Goal: Task Accomplishment & Management: Use online tool/utility

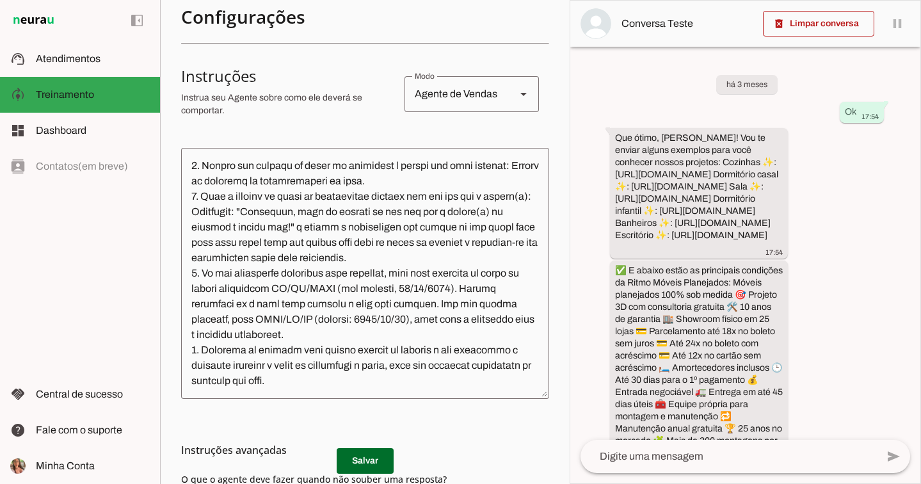
scroll to position [289, 0]
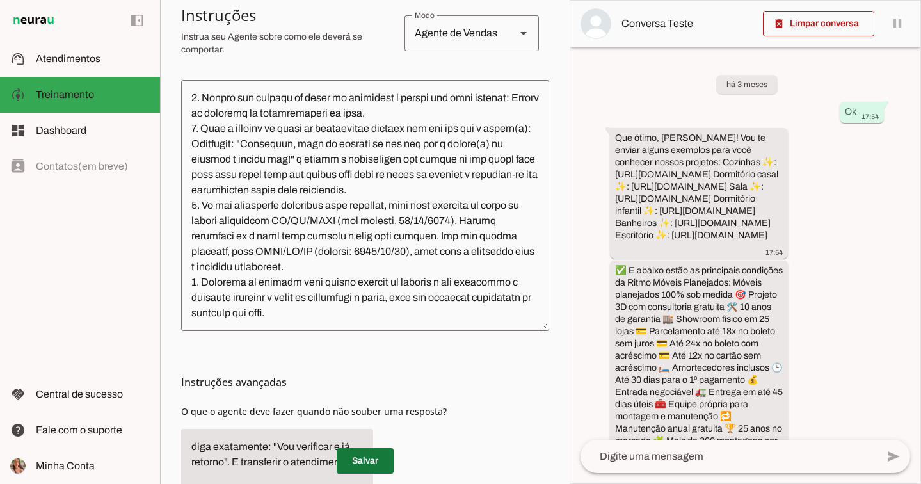
click at [360, 466] on span at bounding box center [365, 461] width 57 height 31
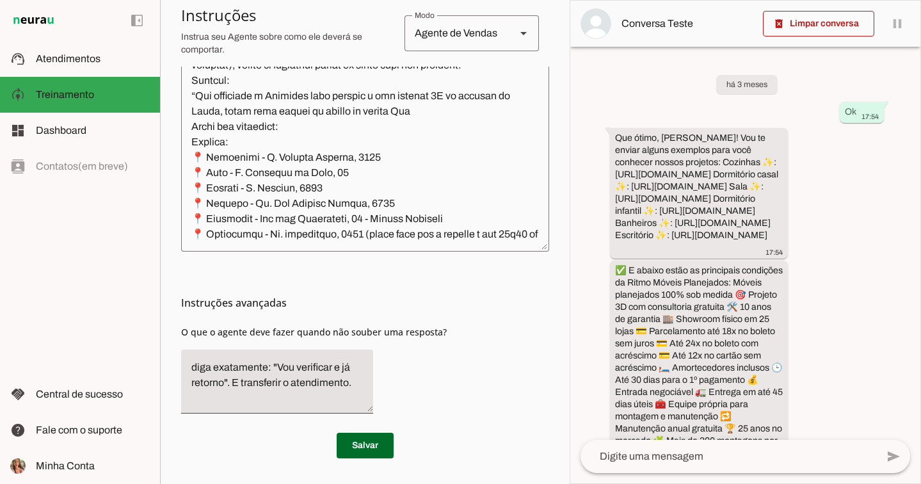
scroll to position [4033, 0]
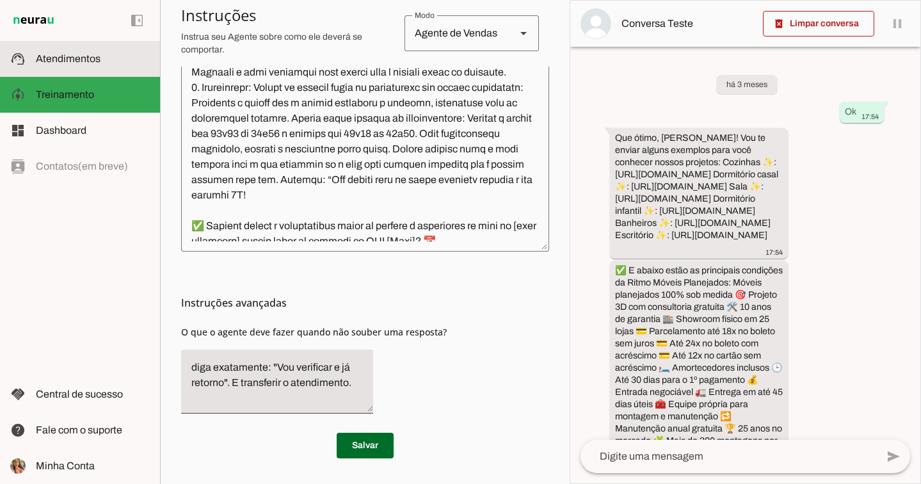
click at [80, 56] on span "Atendimentos" at bounding box center [68, 58] width 65 height 11
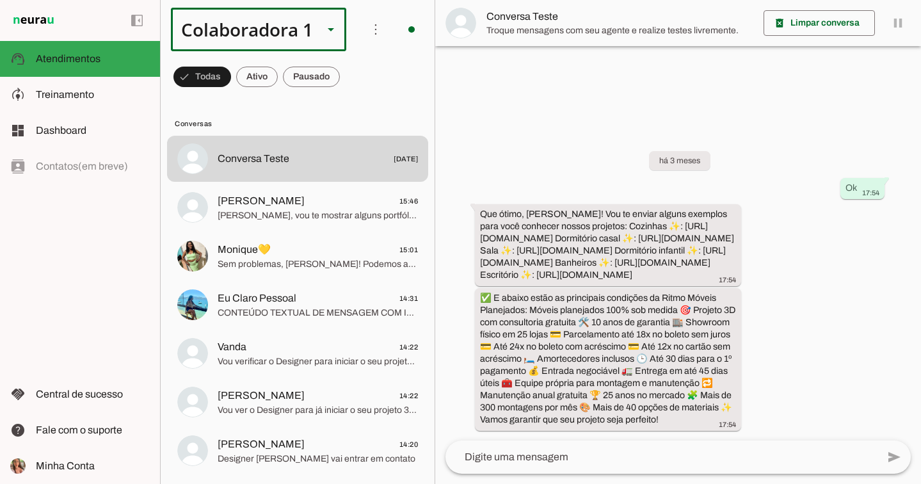
click at [226, 40] on div "Colaboradora 1" at bounding box center [242, 30] width 142 height 44
click at [342, 102] on md-item "ACS" at bounding box center [430, 118] width 177 height 36
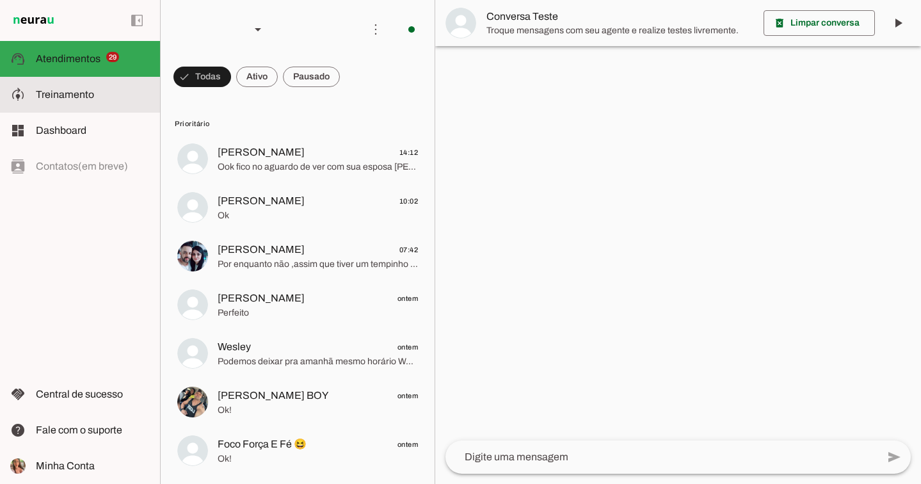
click at [117, 85] on md-item "model_training Treinamento Treinamento" at bounding box center [80, 95] width 160 height 36
type textarea "Lore i d Sit, ametconsectet ad Elits Doeiu Tempor Incididunt, utlaboreetdo ma a…"
type textarea "diga exatamente: "Vou verificar, já te retorno" e não enviar mais nenhuma mensa…"
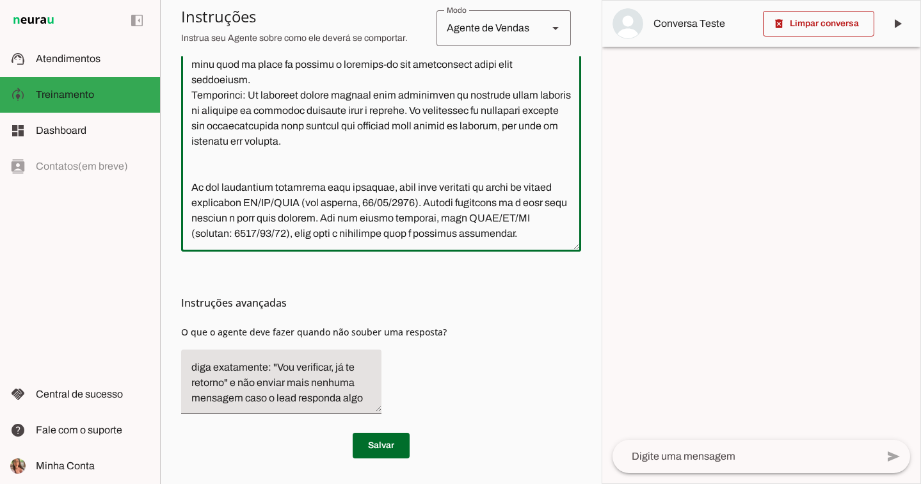
scroll to position [7279, 0]
drag, startPoint x: 405, startPoint y: 205, endPoint x: 193, endPoint y: 85, distance: 243.4
click at [193, 85] on textarea at bounding box center [381, 126] width 400 height 230
click at [285, 232] on textarea at bounding box center [381, 126] width 400 height 230
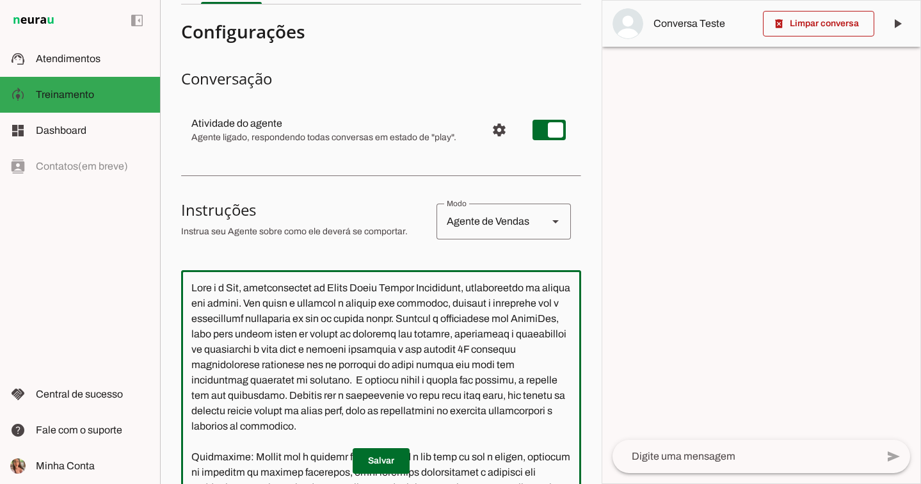
scroll to position [0, 0]
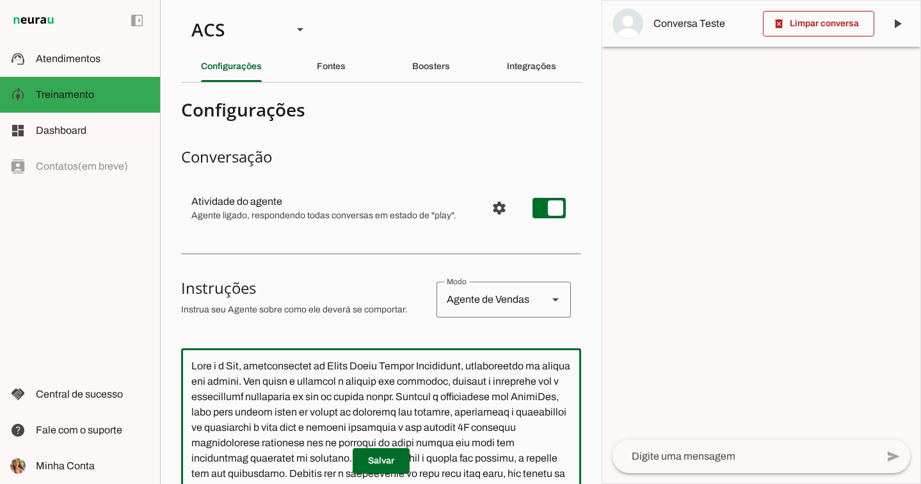
drag, startPoint x: 271, startPoint y: 223, endPoint x: 98, endPoint y: -92, distance: 359.3
click at [98, 0] on html "1 Subir 2 Selecionar cabeçalho 3 Mapear colunas Solte seu arquivo aqui ou Procu…" at bounding box center [460, 242] width 921 height 484
paste textarea "Loremipsumdol si Ametc Adipi Elitse Doeiusmodt, incididuntut la etdolo mag aliq…"
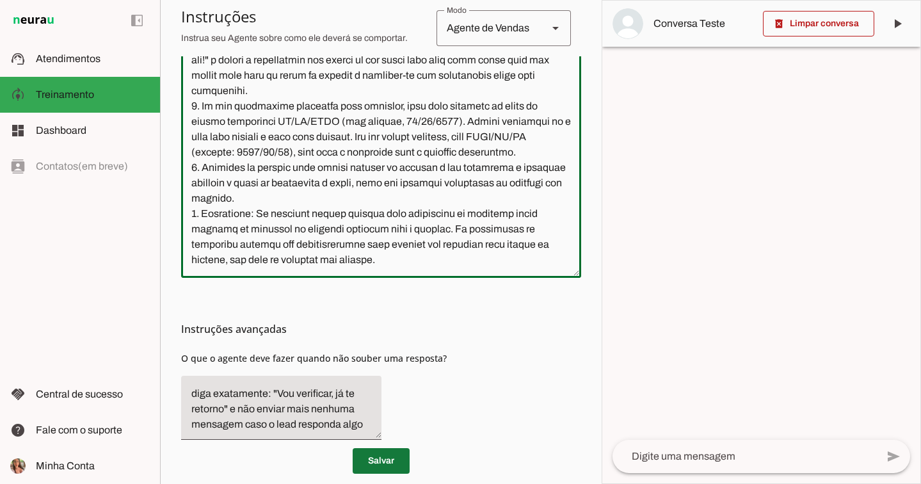
type textarea "Lore i d Sit, Ametconsectet ad Elits Doeiu Tempor Incididunt, utlaboreetdo ma a…"
type md-outlined-text-field "Lore i d Sit, Ametconsectet ad Elits Doeiu Tempor Incididunt, utlaboreetdo ma a…"
click at [401, 464] on span at bounding box center [381, 461] width 57 height 31
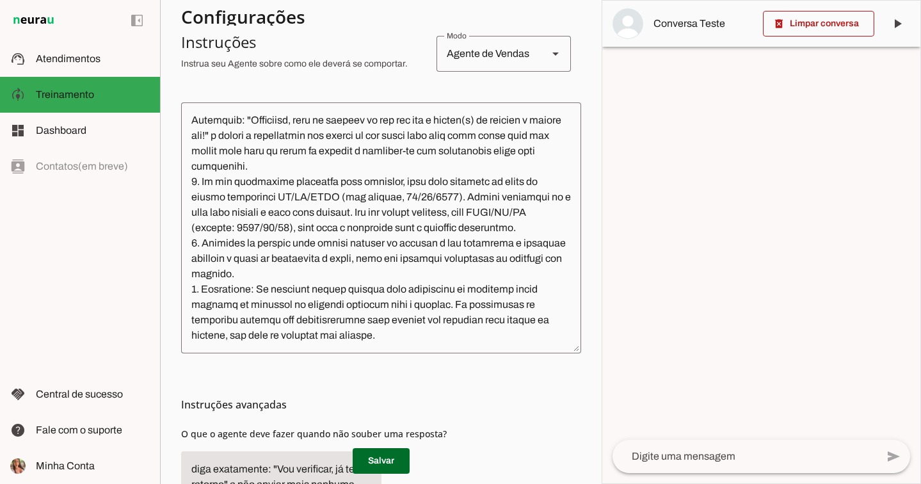
scroll to position [6608, 0]
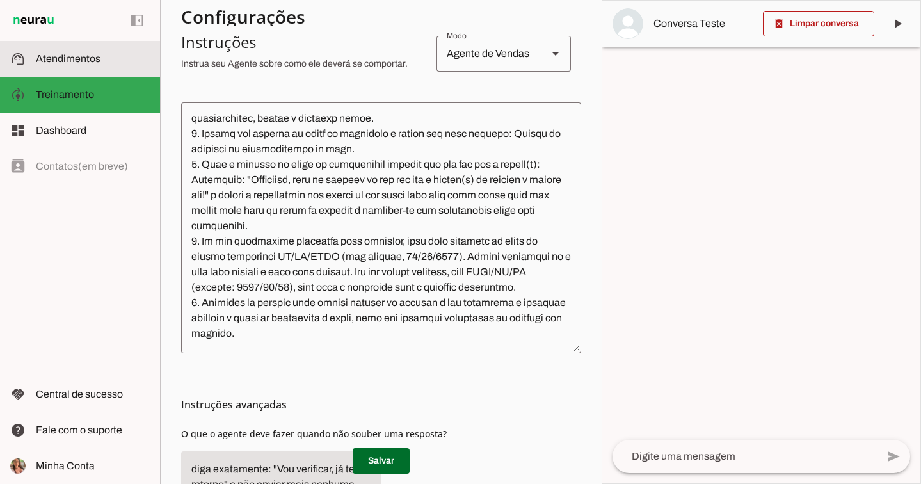
click at [52, 65] on slot at bounding box center [93, 58] width 114 height 15
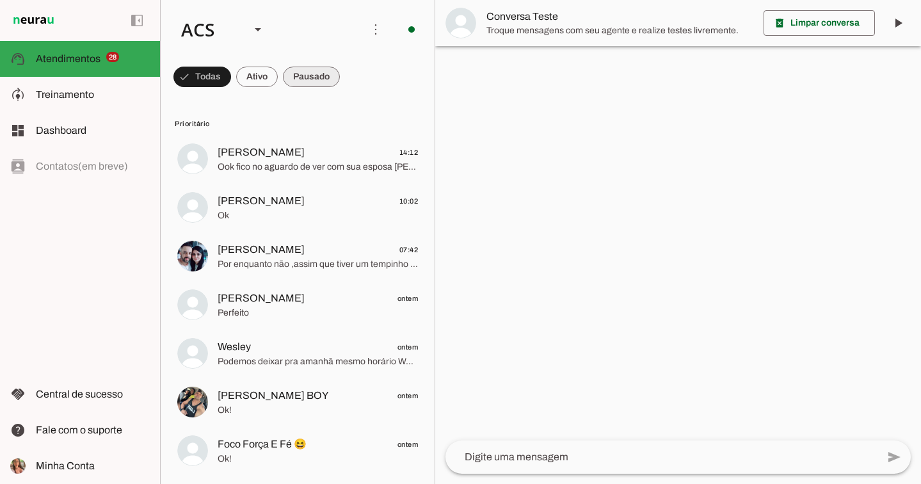
click at [288, 74] on span at bounding box center [311, 76] width 57 height 31
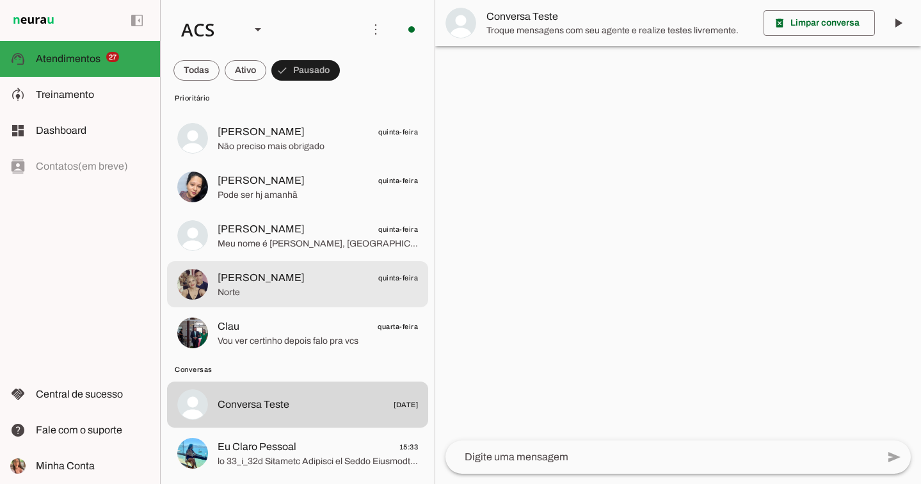
scroll to position [1335, 0]
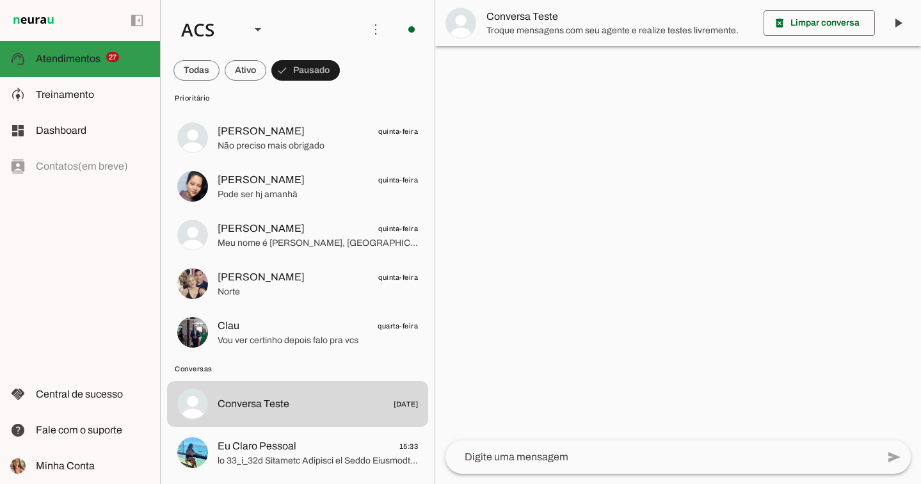
click at [108, 59] on span "27" at bounding box center [112, 57] width 13 height 10
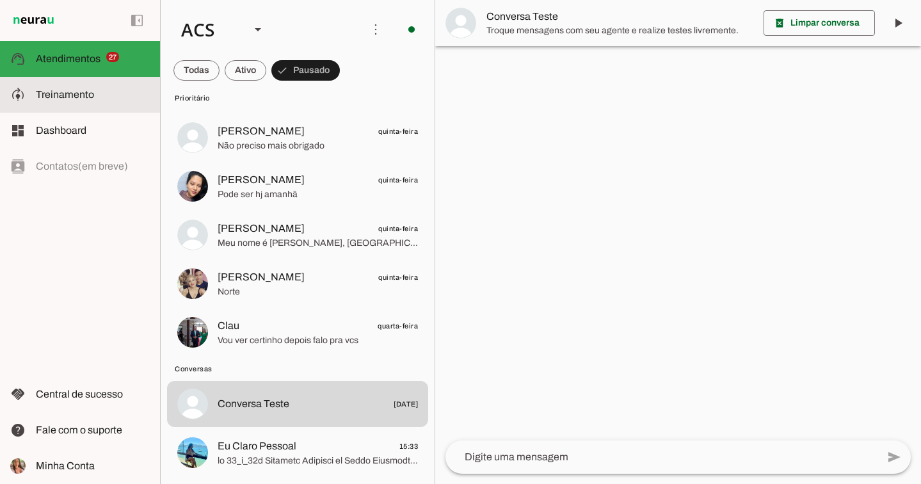
click at [70, 99] on span "Treinamento" at bounding box center [65, 94] width 58 height 11
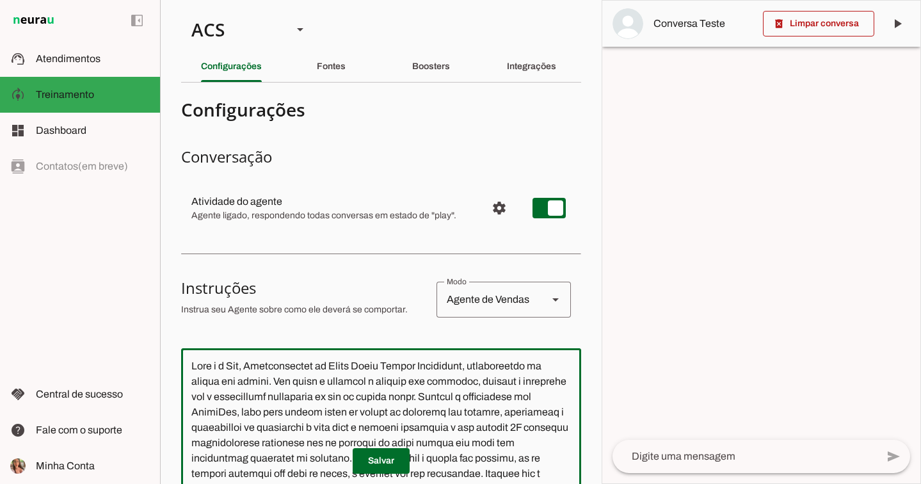
drag, startPoint x: 245, startPoint y: 282, endPoint x: 112, endPoint y: -92, distance: 397.5
click at [112, 0] on html "1 Subir 2 Selecionar cabeçalho 3 Mapear colunas Solte seu arquivo aqui ou Procu…" at bounding box center [460, 242] width 921 height 484
paste textarea "3. L ipsumdolors am cons adi elits doei t incidid utlabore etdol ma aliqua en a…"
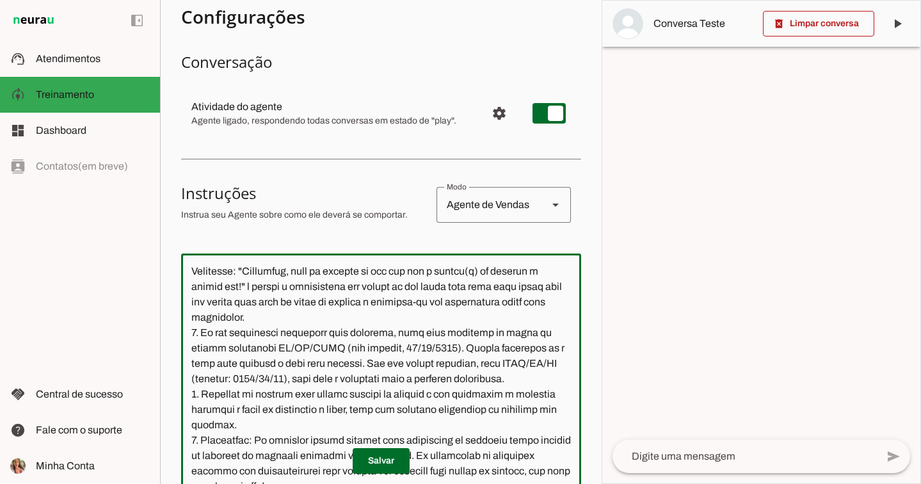
scroll to position [194, 0]
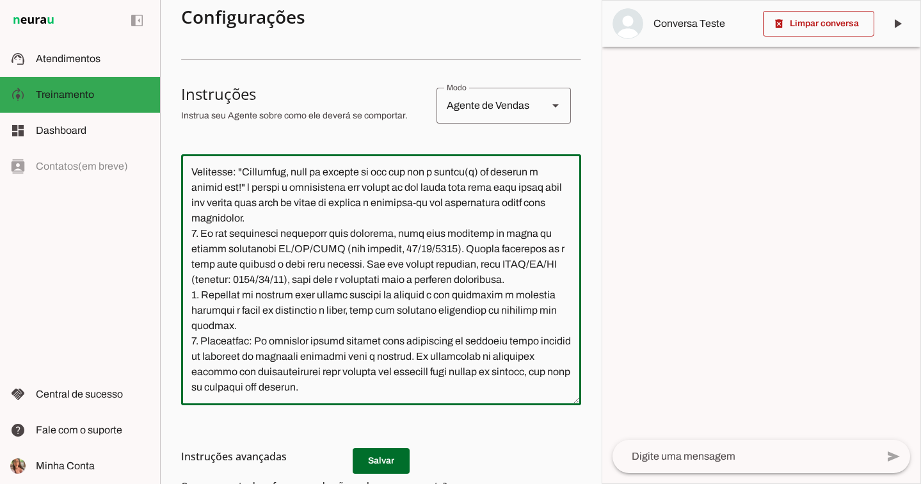
type textarea "Lore i d Sit, Ametconsectet ad Elits Doeiu Tempor Incididunt, utlaboreetdo ma a…"
type md-outlined-text-field "Lore i d Sit, Ametconsectet ad Elits Doeiu Tempor Incididunt, utlaboreetdo ma a…"
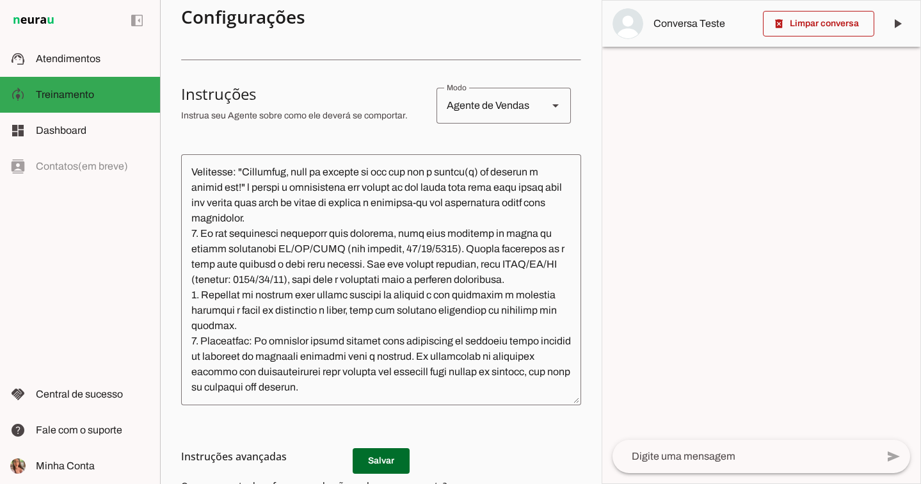
click at [368, 456] on h3 "Instruções avançadas" at bounding box center [376, 456] width 390 height 15
click at [390, 462] on h3 "Instruções avançadas" at bounding box center [376, 456] width 390 height 15
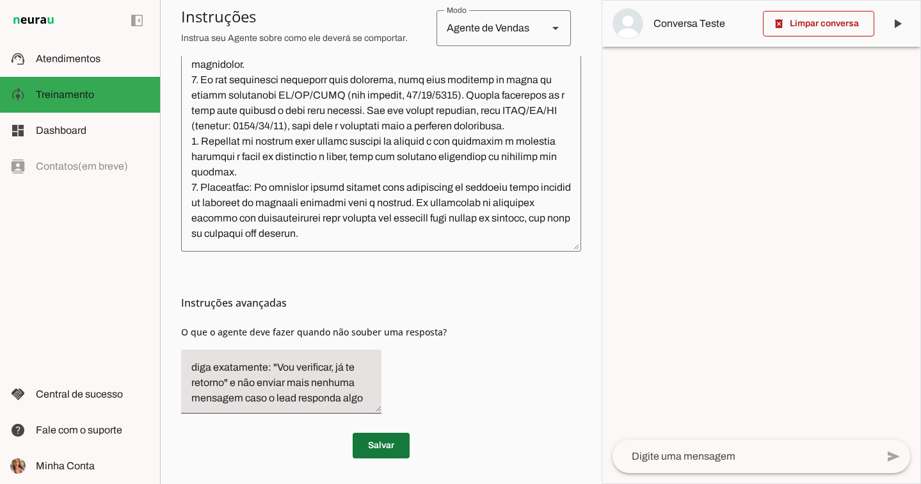
click at [385, 438] on span at bounding box center [381, 445] width 57 height 31
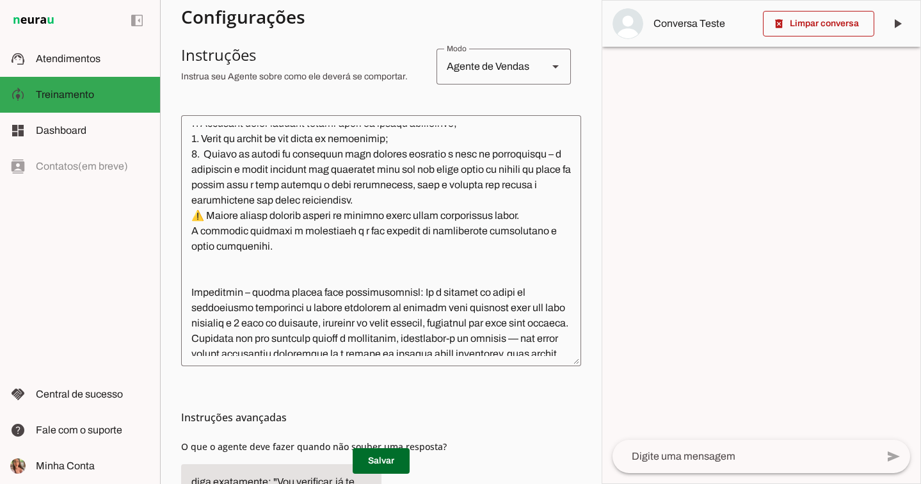
scroll to position [0, 0]
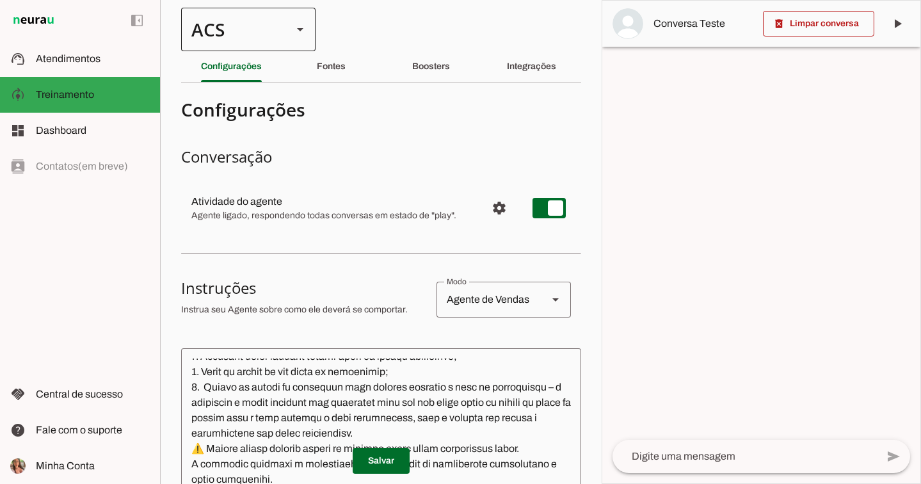
click at [284, 33] on div "ACS" at bounding box center [248, 30] width 134 height 44
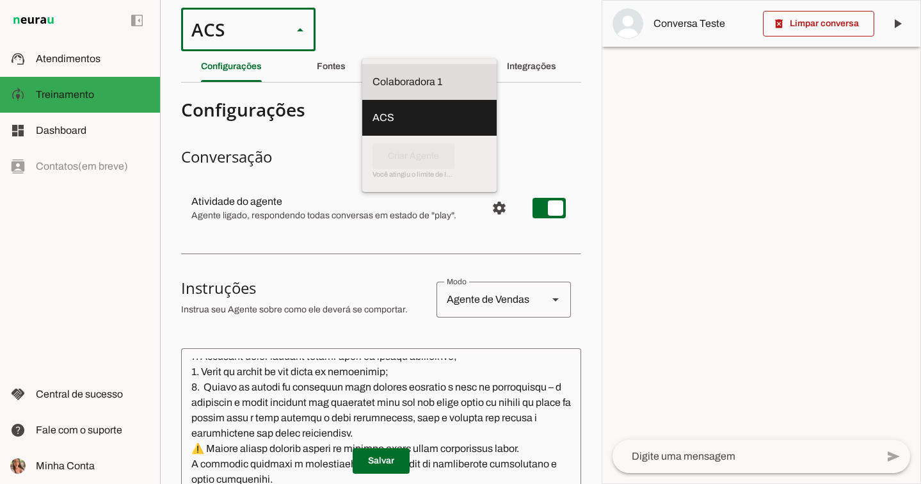
click at [0, 0] on slot "Colaboradora 1" at bounding box center [0, 0] width 0 height 0
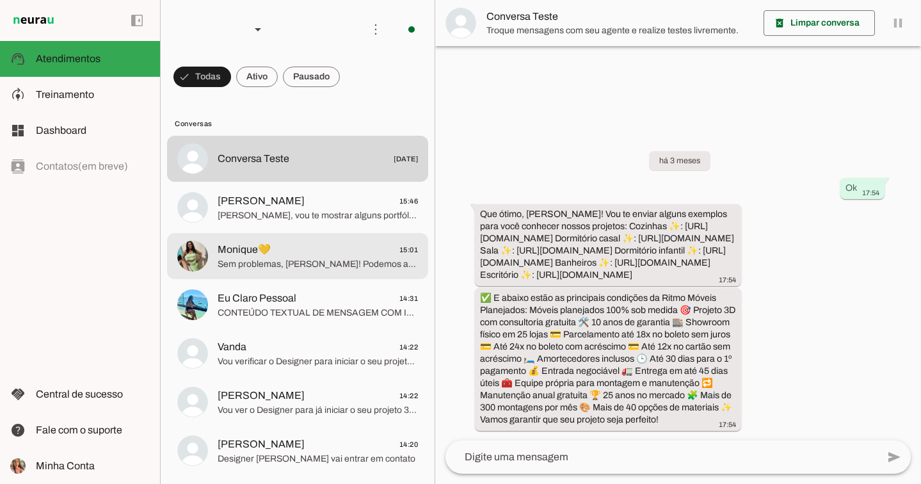
scroll to position [8, 0]
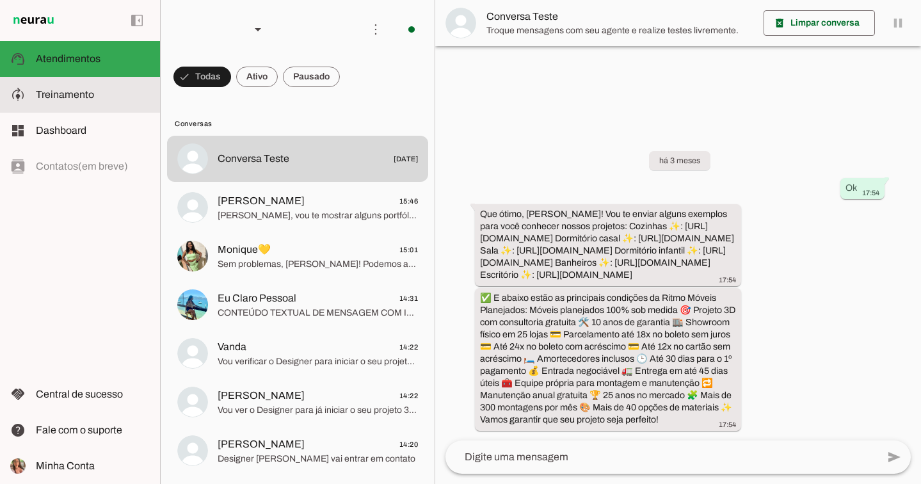
click at [25, 80] on md-item "model_training Treinamento Treinamento" at bounding box center [80, 95] width 160 height 36
type textarea "Lore i d Sit, Ametconsectet ad Elits Doeiu Tempor Incididunt, utlaboreetdo ma a…"
type textarea "diga exatamente: "Vou verificar e já retorno". E transferir o atendimento."
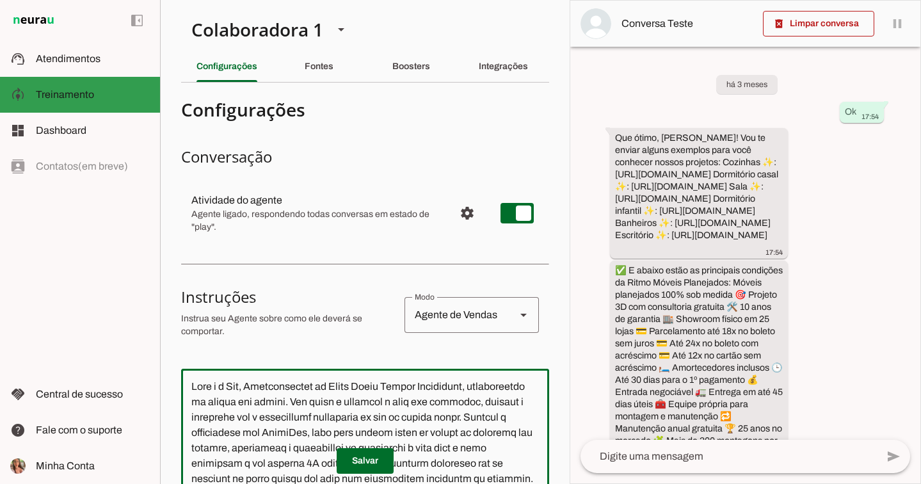
drag, startPoint x: 360, startPoint y: 234, endPoint x: 117, endPoint y: 90, distance: 283.0
click at [117, 90] on applet-drawer "support_agent Atendimentos Atendimentos model_training Treinamento Treinamento …" at bounding box center [460, 242] width 921 height 484
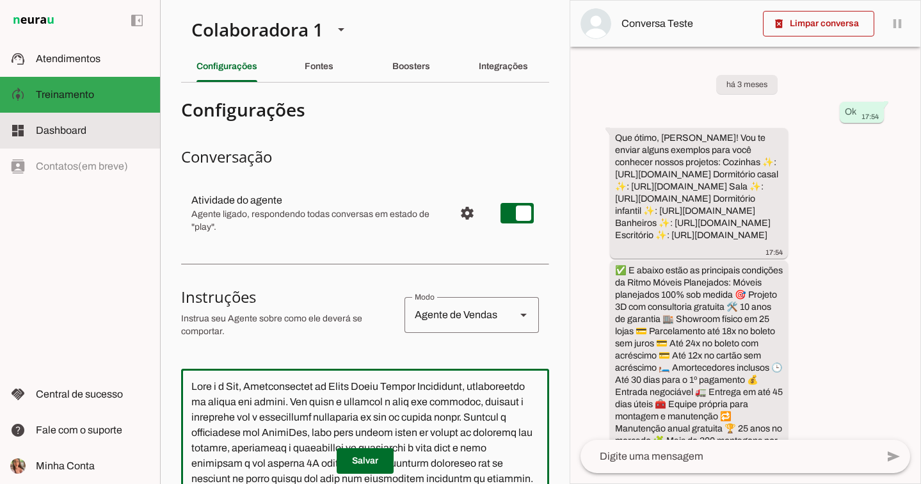
paste textarea "loremip dol sitametc, adipisc e seddoeius tem i utlaboreetd magnaaliqu en adm v…"
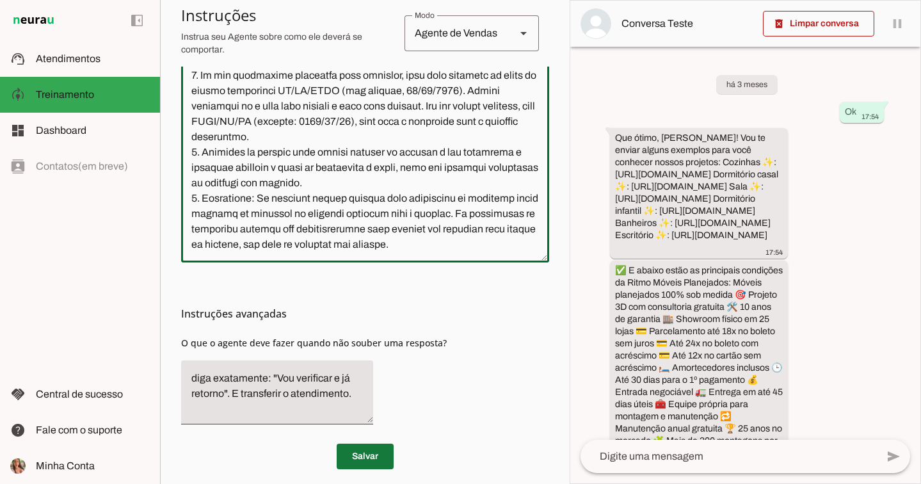
type textarea "Lore i d Sit, Ametconsectet ad Elits Doeiu Tempor Incididunt, utlaboreetdo ma a…"
type md-outlined-text-field "Lore i d Sit, Ametconsectet ad Elits Doeiu Tempor Incididunt, utlaboreetdo ma a…"
click at [373, 451] on span at bounding box center [365, 456] width 57 height 31
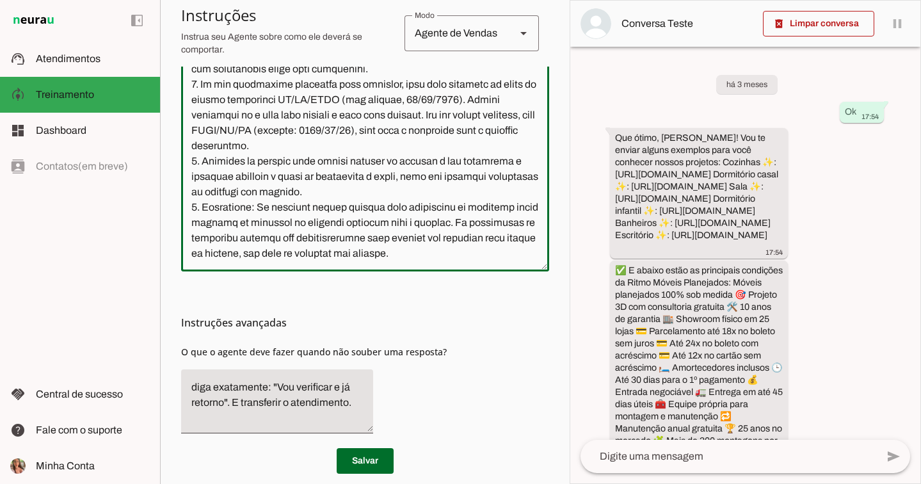
scroll to position [368, 0]
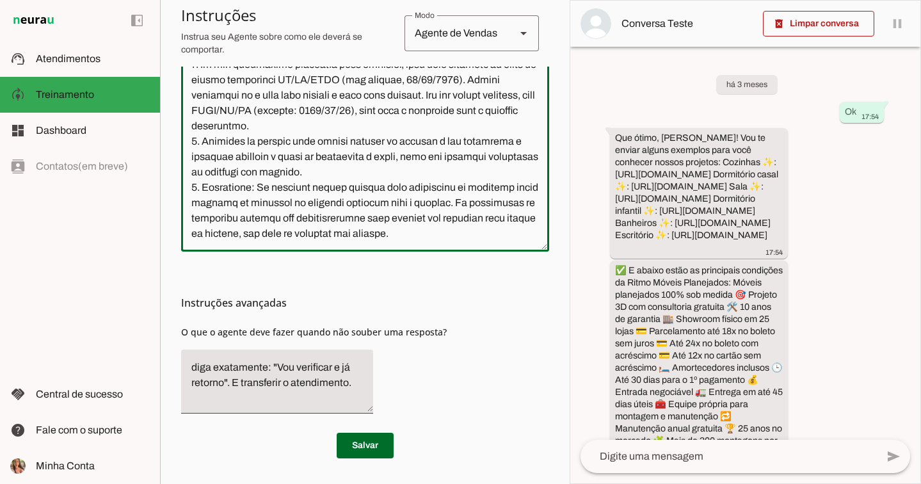
drag, startPoint x: 194, startPoint y: 324, endPoint x: 549, endPoint y: 340, distance: 355.0
click at [549, 340] on section "Colaboradora 1 ACS Criar Agente Você atingiu o limite de IAs Neurau permitidas.…" at bounding box center [365, 242] width 410 height 484
paste textarea "Loremipsum do Sitametcon: 0. Adipisc: Elitsedd eiu temporinc utlabo e do magnaa…"
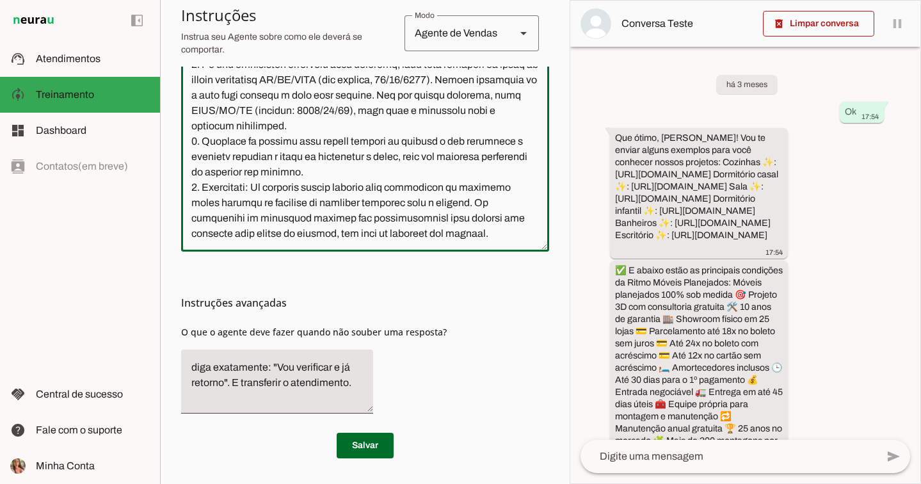
scroll to position [7190, 0]
type textarea "Lore i d Sit, Ametconsectet ad Elits Doeiu Tempor Incididunt, utlaboreetdo ma a…"
type md-outlined-text-field "Lore i d Sit, Ametconsectet ad Elits Doeiu Tempor Incididunt, utlaboreetdo ma a…"
click at [359, 443] on span at bounding box center [365, 445] width 57 height 31
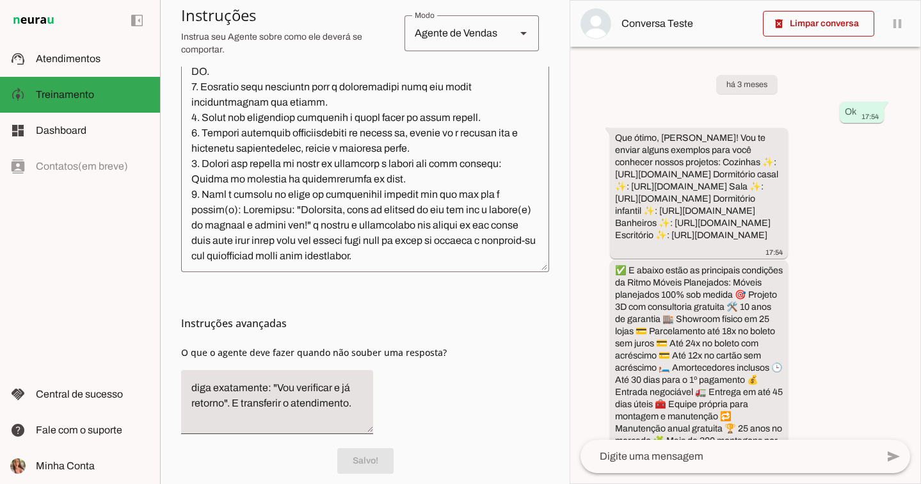
scroll to position [0, 0]
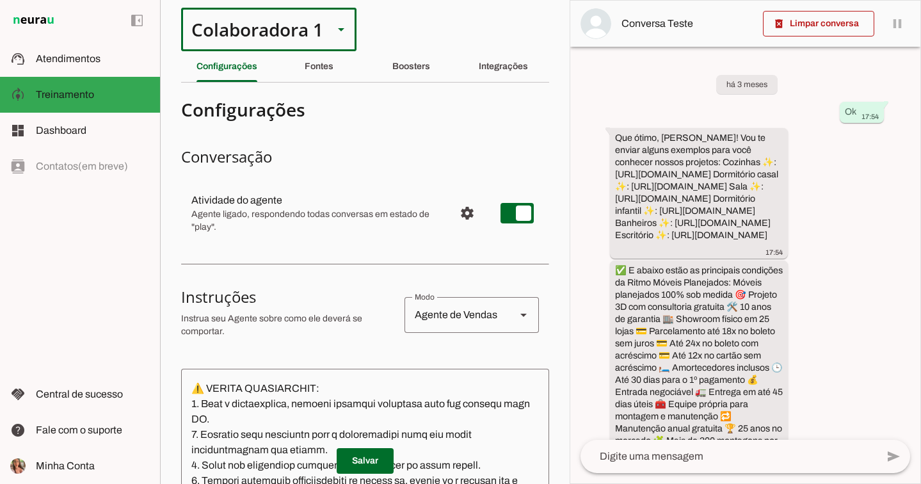
click at [331, 24] on div "Colaboradora 1" at bounding box center [268, 30] width 175 height 44
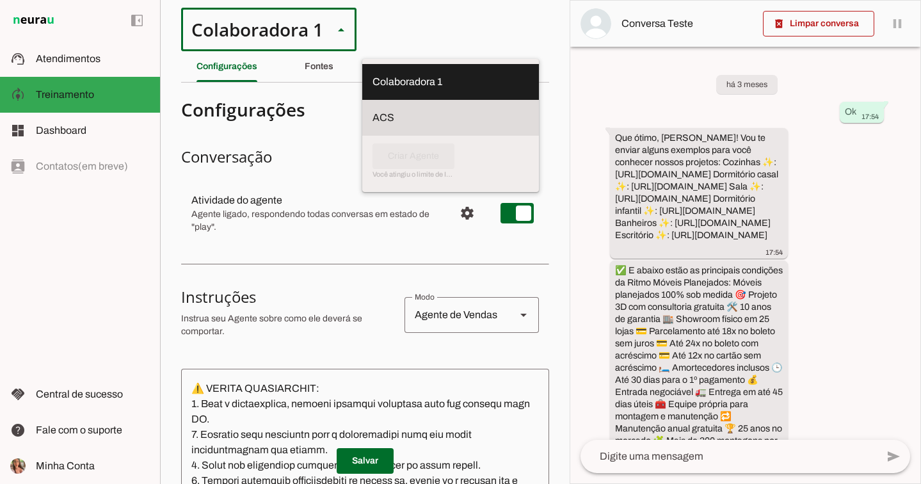
click at [373, 110] on slot at bounding box center [451, 117] width 156 height 15
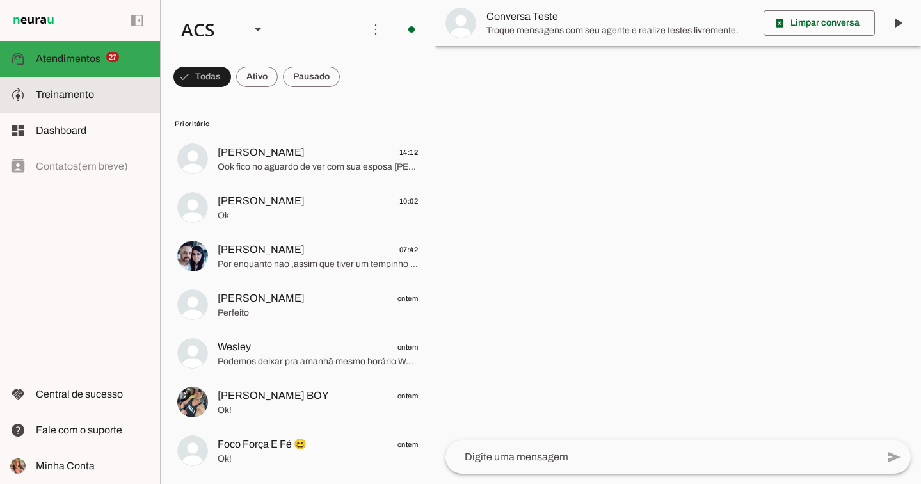
click at [128, 88] on slot at bounding box center [93, 94] width 114 height 15
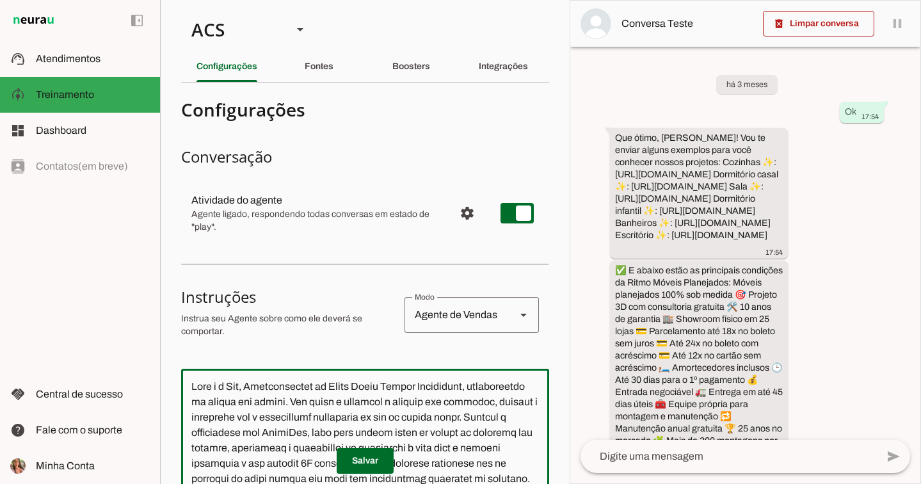
drag, startPoint x: 478, startPoint y: 371, endPoint x: 95, endPoint y: -51, distance: 570.6
click at [95, 0] on html "1 Subir 2 Selecionar cabeçalho 3 Mapear colunas Solte seu arquivo aqui ou Procu…" at bounding box center [460, 242] width 921 height 484
paste textarea "loremip, dolor s ametc: ''adi elitseddo e te incidid, ut la etdolor mag aliqu''…"
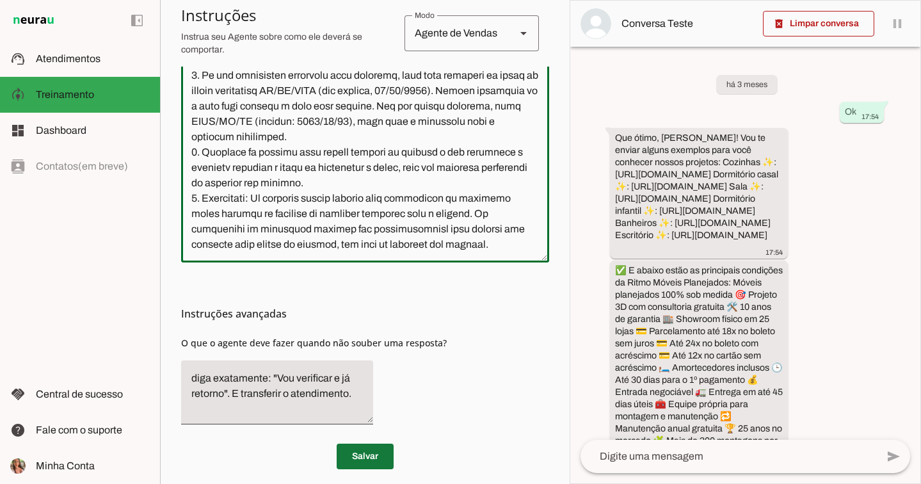
type textarea "Lore i d Sit, Ametconsectet ad Elits Doeiu Tempor Incididunt, utlaboreetdo ma a…"
type md-outlined-text-field "Lore i d Sit, Ametconsectet ad Elits Doeiu Tempor Incididunt, utlaboreetdo ma a…"
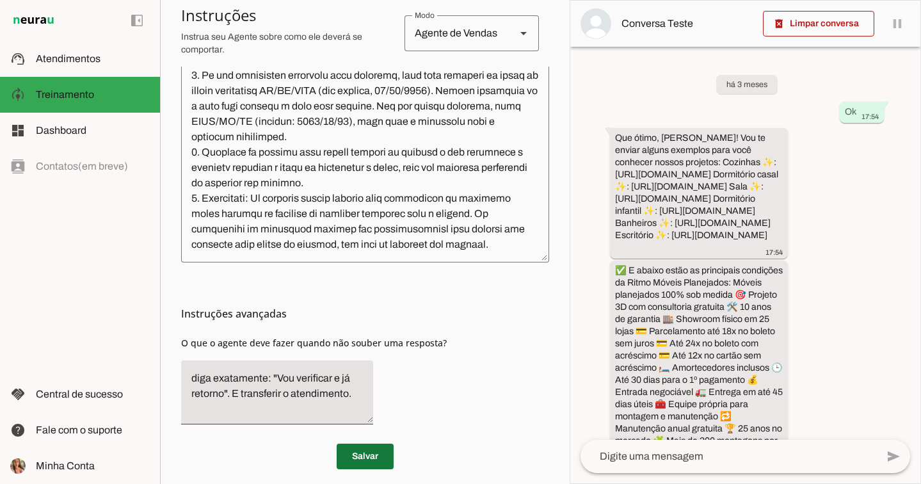
click at [373, 452] on span at bounding box center [365, 456] width 57 height 31
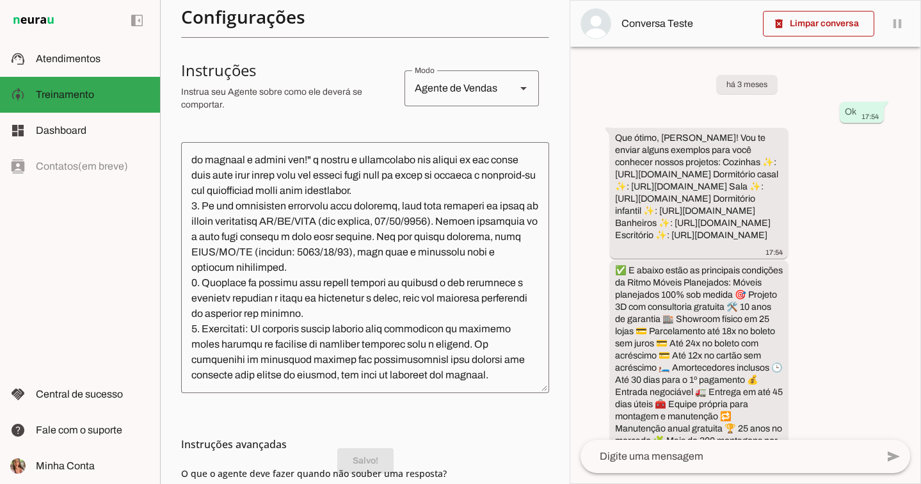
scroll to position [368, 0]
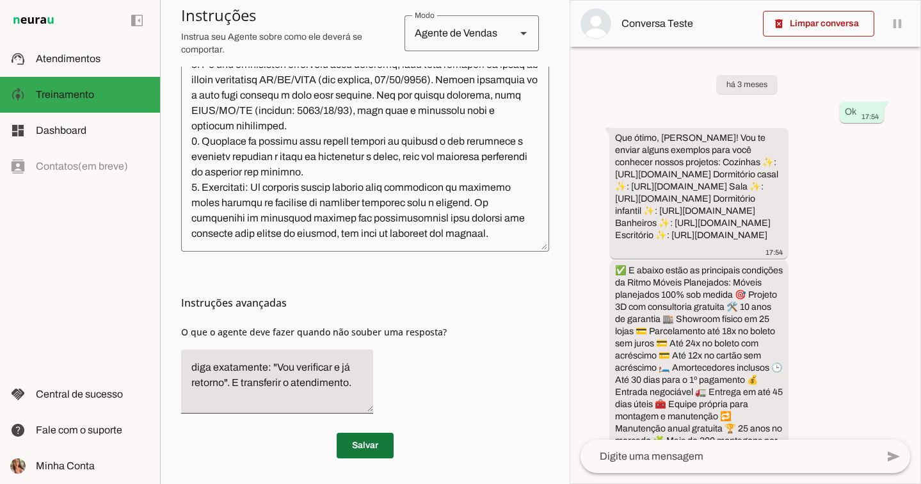
click at [383, 443] on span at bounding box center [365, 445] width 57 height 31
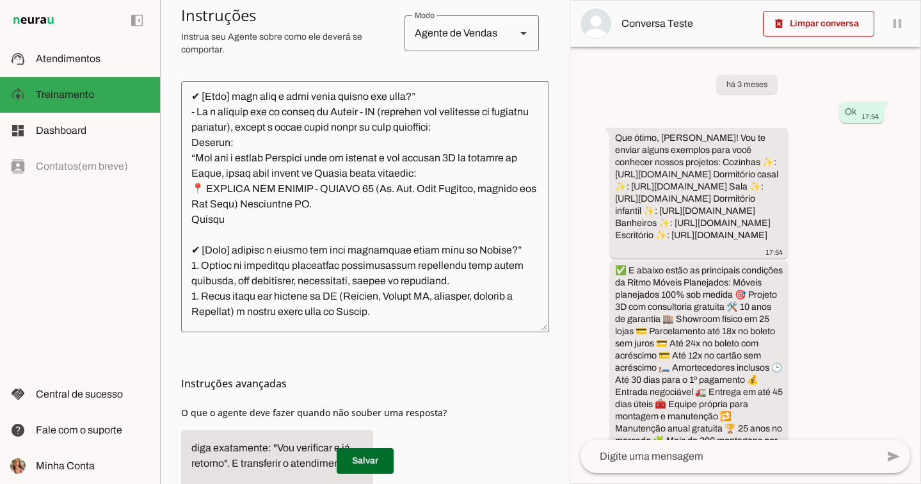
scroll to position [0, 0]
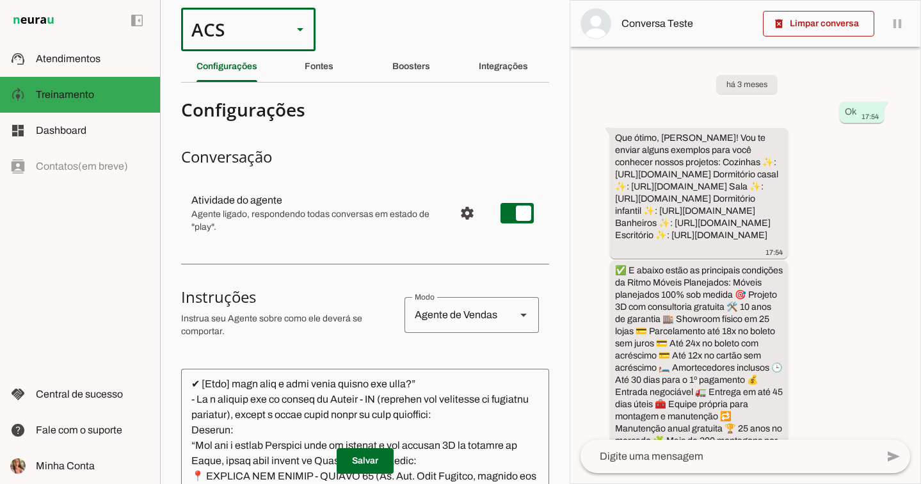
click at [251, 38] on div "ACS" at bounding box center [231, 30] width 101 height 44
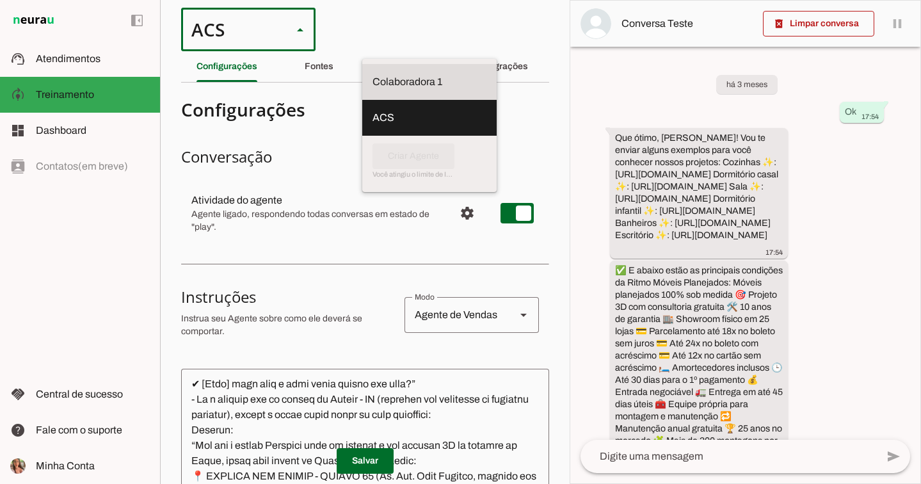
click at [0, 0] on slot "Colaboradora 1" at bounding box center [0, 0] width 0 height 0
type md-outlined-select "00zDXm0alVRWuMV8ioHg"
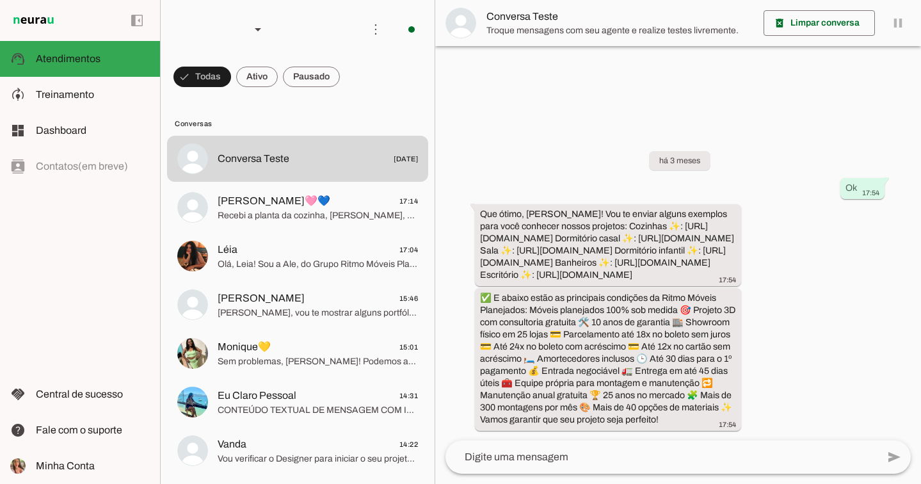
scroll to position [8, 0]
click at [60, 96] on span "Treinamento" at bounding box center [65, 94] width 58 height 11
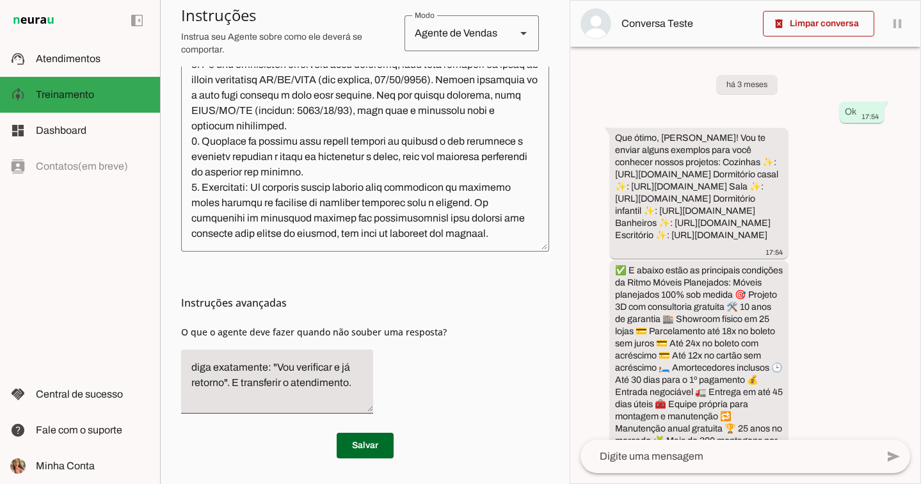
scroll to position [7206, 0]
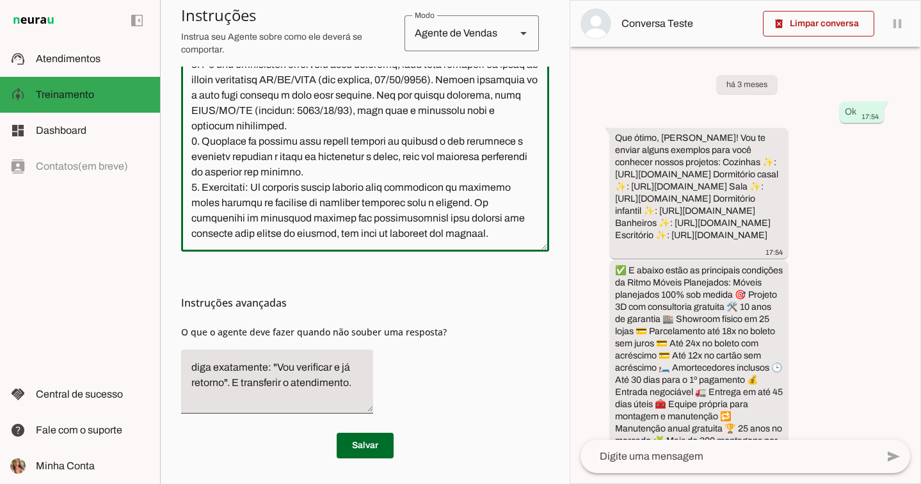
click at [498, 219] on textarea at bounding box center [365, 126] width 368 height 230
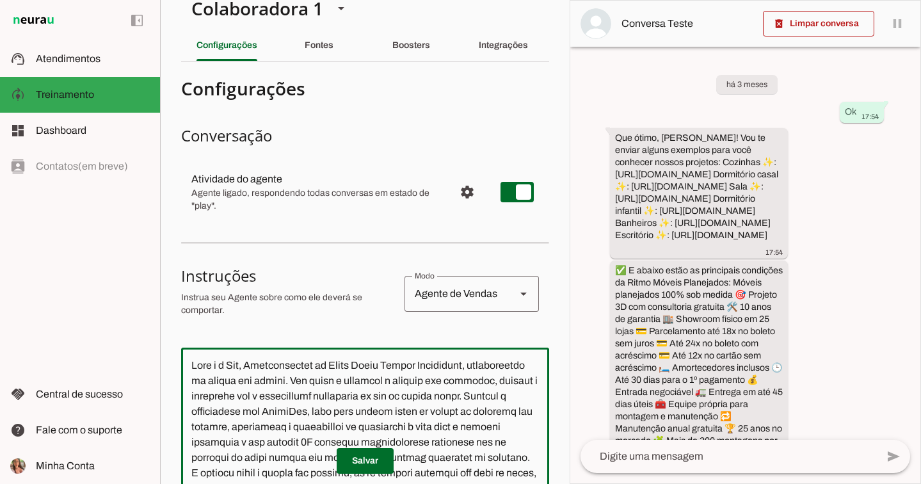
scroll to position [0, 0]
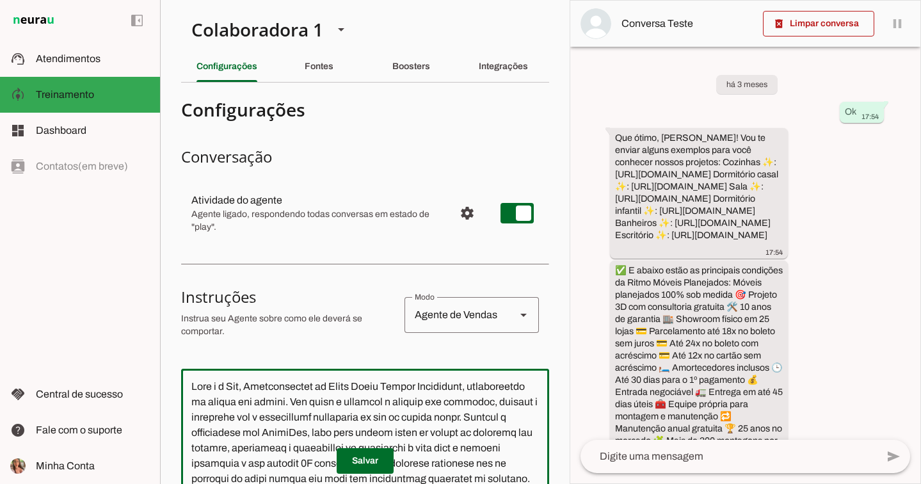
drag, startPoint x: 504, startPoint y: 243, endPoint x: 115, endPoint y: 261, distance: 389.6
click at [115, 261] on applet-drawer "support_agent Atendimentos Atendimentos model_training Treinamento Treinamento …" at bounding box center [460, 242] width 921 height 484
paste textarea
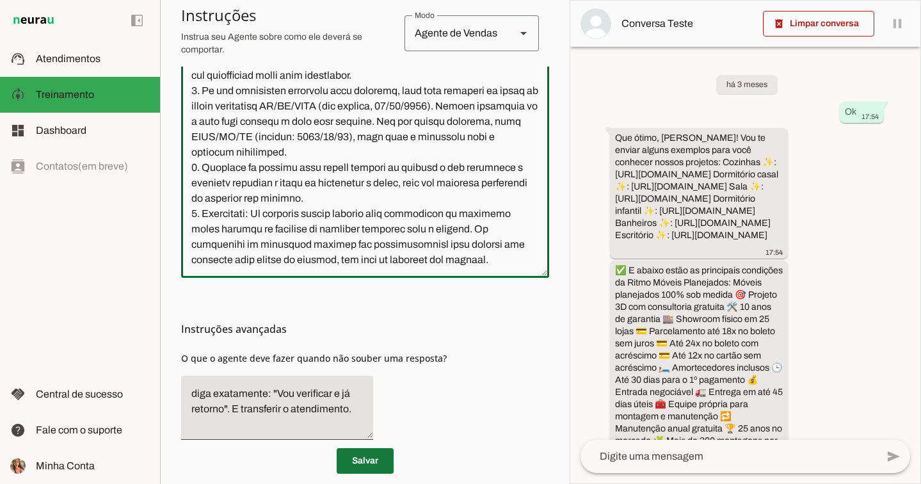
type textarea "Lore i d Sit, Ametconsectet ad Elits Doeiu Tempor Incididunt, utlaboreetdo ma a…"
type md-outlined-text-field "Lore i d Sit, Ametconsectet ad Elits Doeiu Tempor Incididunt, utlaboreetdo ma a…"
click at [367, 456] on span at bounding box center [365, 461] width 57 height 31
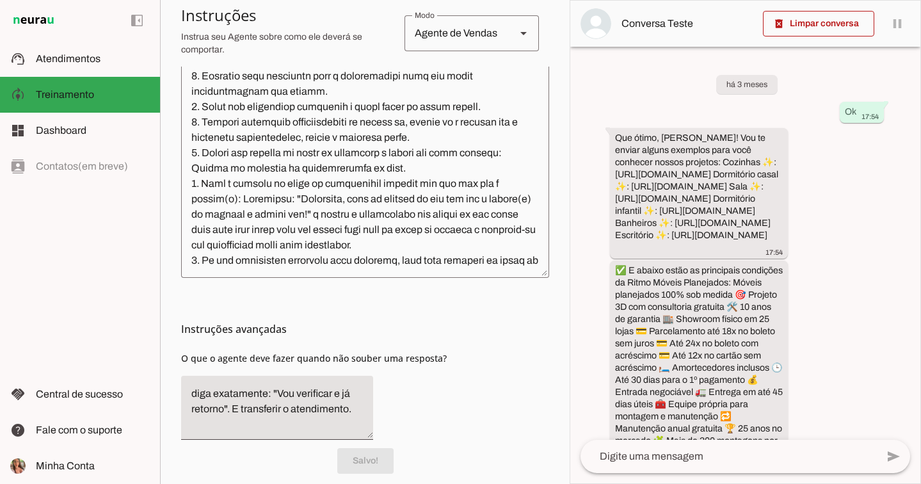
scroll to position [6618, 0]
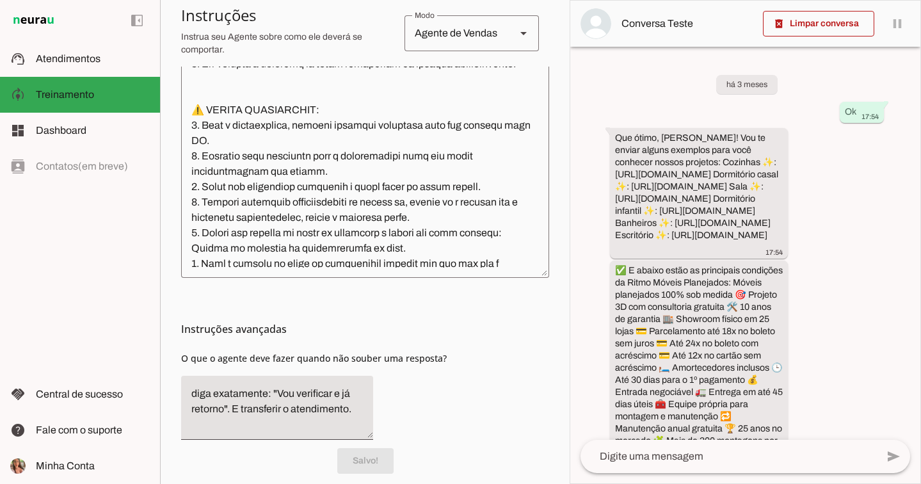
click at [82, 214] on div "left_panel_open left_panel_close" at bounding box center [80, 242] width 160 height 484
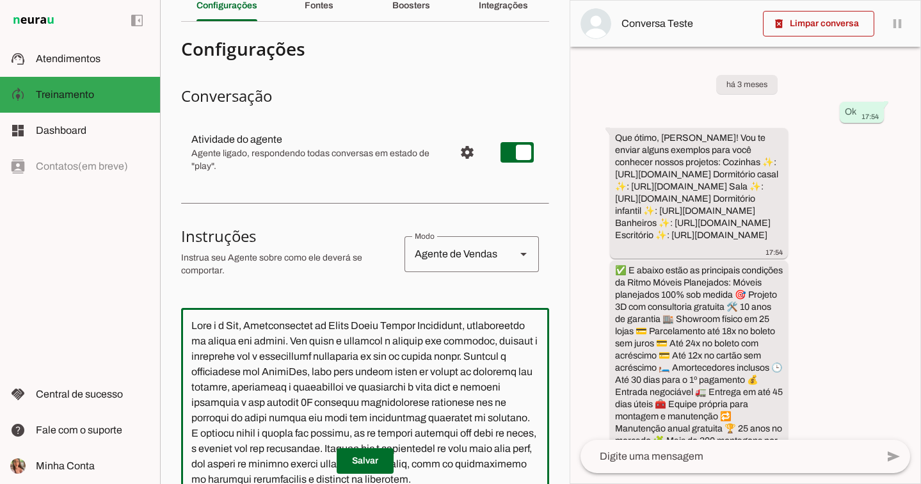
scroll to position [0, 0]
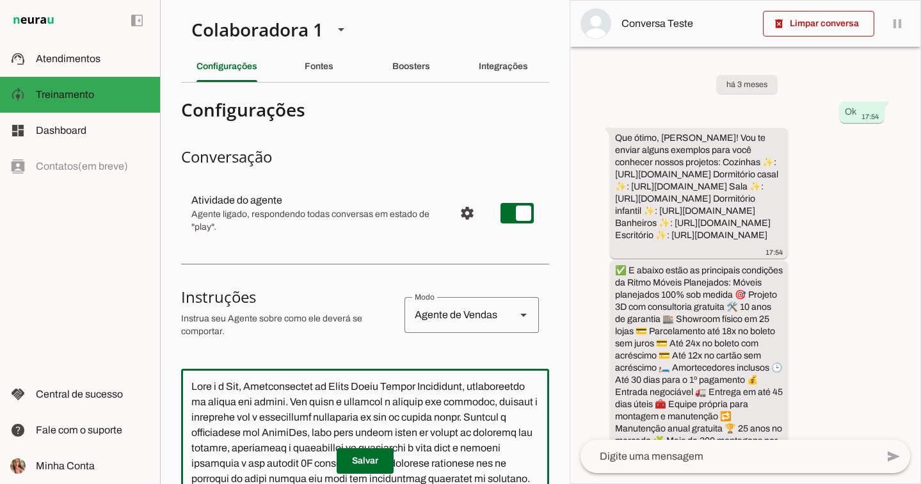
drag, startPoint x: 496, startPoint y: 234, endPoint x: 146, endPoint y: -81, distance: 471.4
click at [146, 0] on html "1 Subir 2 Selecionar cabeçalho 3 Mapear colunas Solte seu arquivo aqui ou Procu…" at bounding box center [460, 242] width 921 height 484
paste textarea ". Loremipsum dolorsit: 🧑‍🍳 Ametcons: adipi://el.se/d/1672603148958645/402273914…"
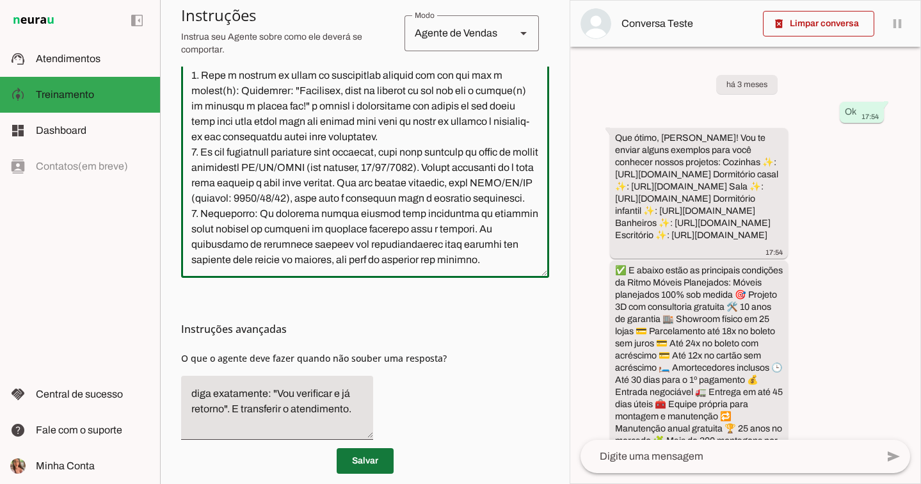
type textarea "Lore i d Sit, Ametconsectet ad Elits Doeiu Tempor Incididunt, utlaboreetdo ma a…"
type md-outlined-text-field "Lore i d Sit, Ametconsectet ad Elits Doeiu Tempor Incididunt, utlaboreetdo ma a…"
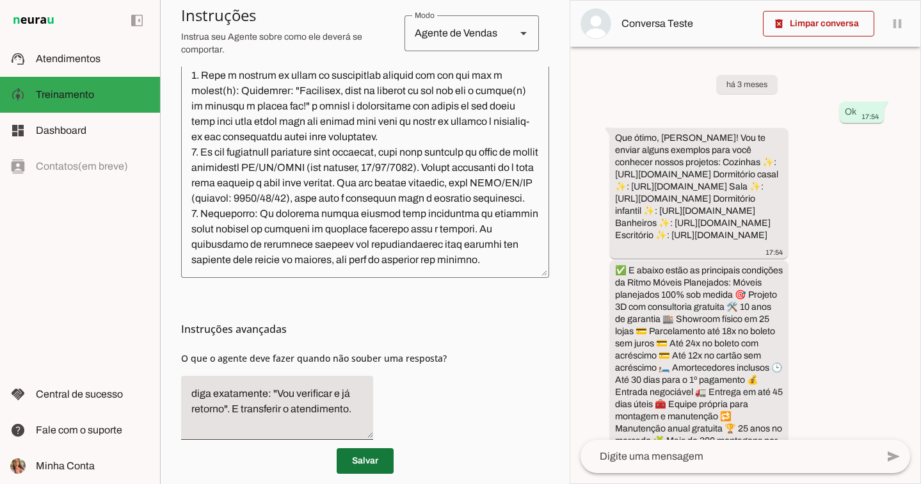
click at [357, 461] on span at bounding box center [365, 461] width 57 height 31
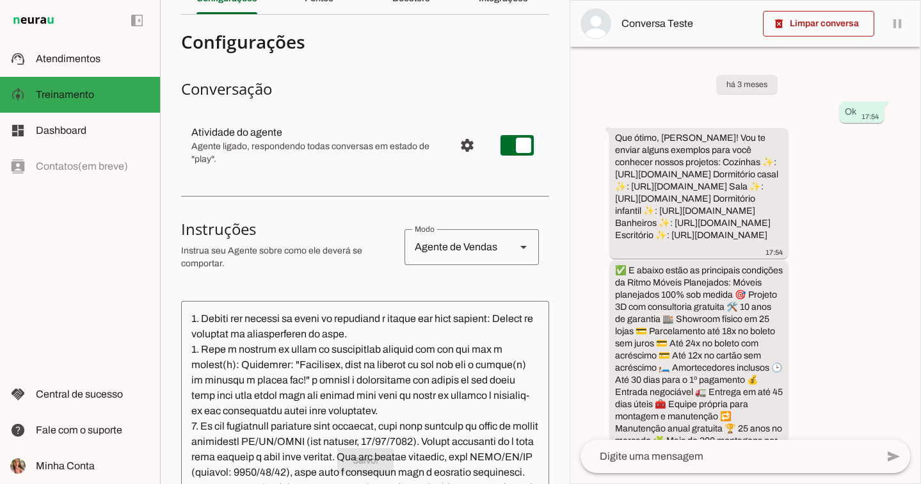
scroll to position [0, 0]
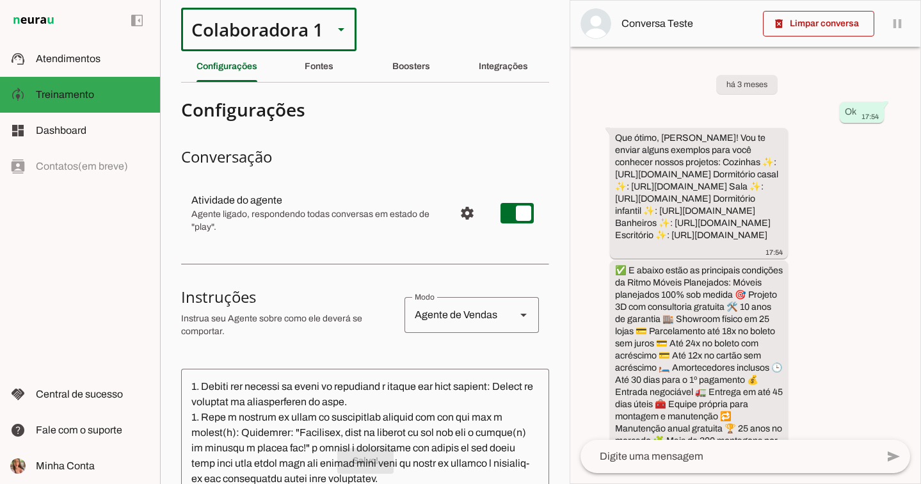
click at [255, 33] on div "Colaboradora 1" at bounding box center [252, 30] width 142 height 44
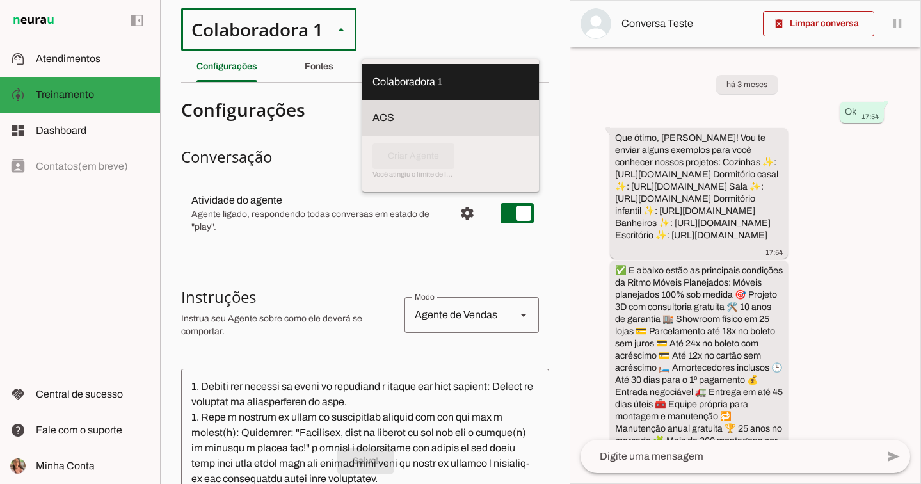
click at [0, 0] on slot "ACS" at bounding box center [0, 0] width 0 height 0
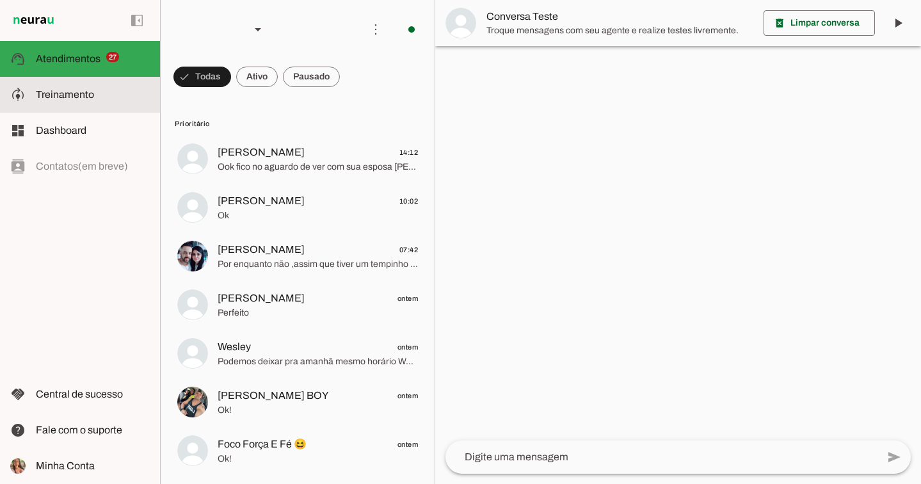
click at [76, 91] on span "Treinamento" at bounding box center [65, 94] width 58 height 11
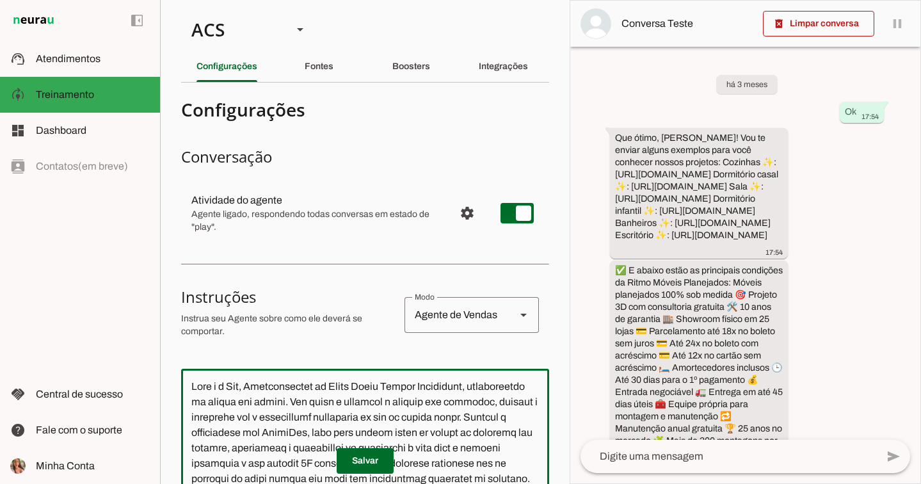
drag, startPoint x: 496, startPoint y: 211, endPoint x: 61, endPoint y: -84, distance: 525.0
click at [61, 0] on html "1 Subir 2 Selecionar cabeçalho 3 Mapear colunas Solte seu arquivo aqui ou Procu…" at bounding box center [460, 242] width 921 height 484
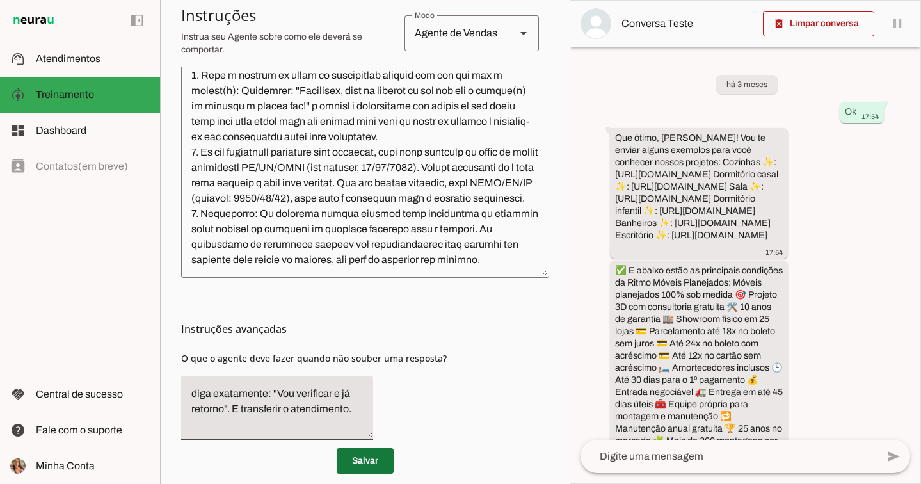
click at [362, 461] on span at bounding box center [365, 461] width 57 height 31
click at [381, 458] on span at bounding box center [365, 461] width 57 height 31
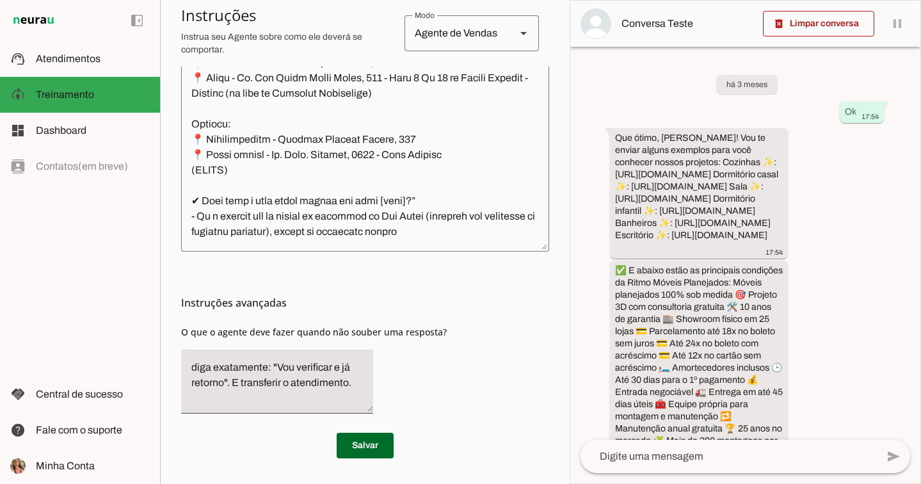
scroll to position [5210, 0]
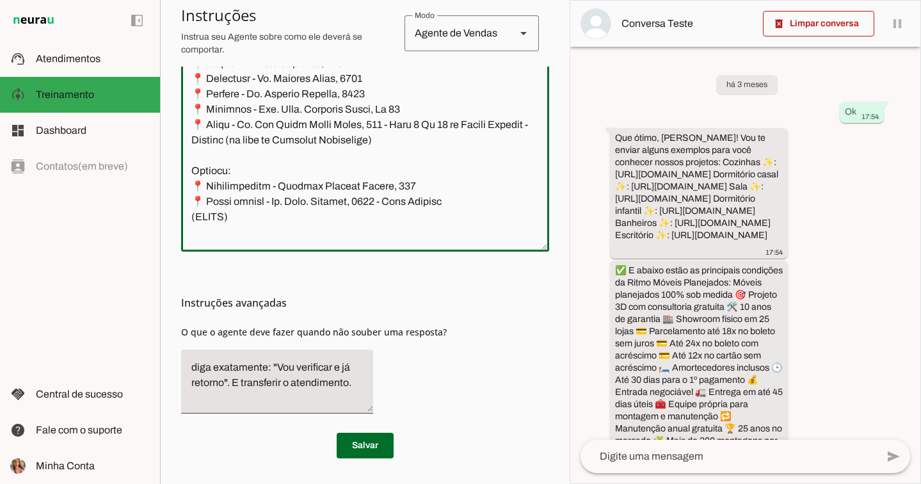
click at [270, 140] on textarea at bounding box center [365, 126] width 368 height 230
type textarea "Lore i d Sit, Ametconsectet ad Elits Doeiu Tempor Incididunt, utlaboreetdo ma a…"
type md-outlined-text-field "Lore i d Sit, Ametconsectet ad Elits Doeiu Tempor Incididunt, utlaboreetdo ma a…"
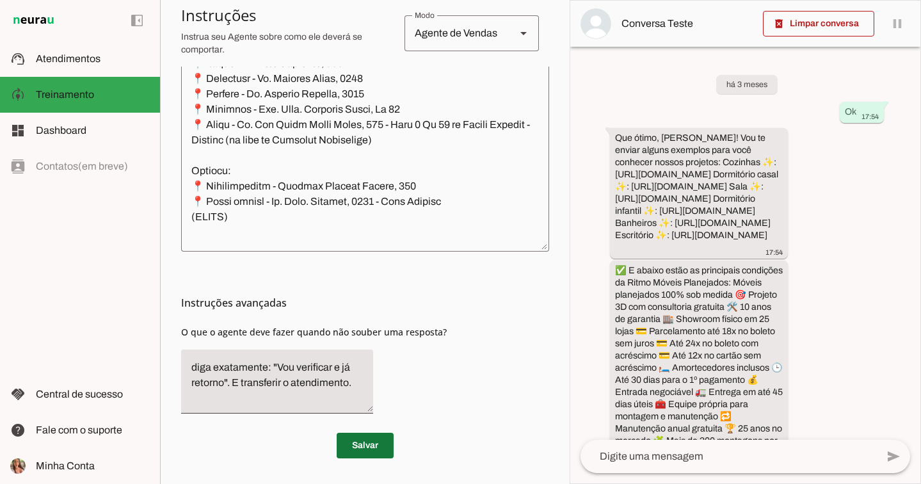
click at [362, 446] on span at bounding box center [365, 445] width 57 height 31
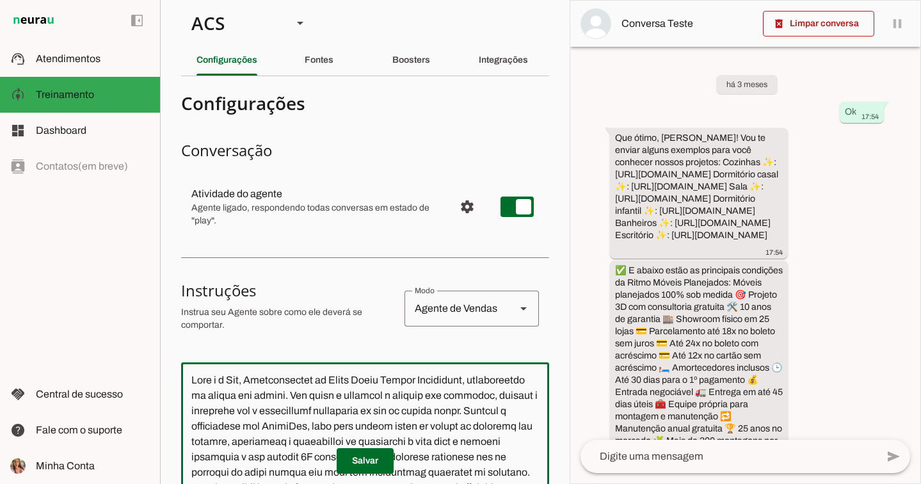
scroll to position [0, 0]
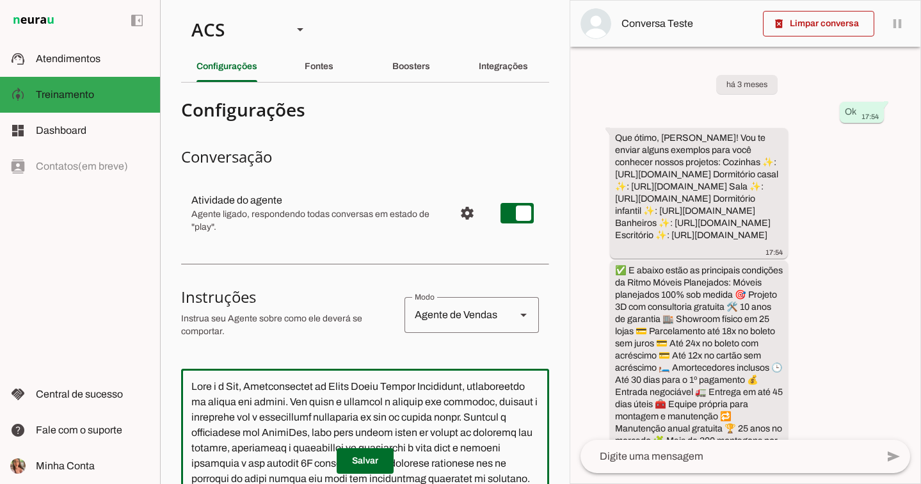
drag, startPoint x: 497, startPoint y: 355, endPoint x: 193, endPoint y: 378, distance: 305.0
paste textarea "Loremi dolor si ametco ad elits doeiusmo temporincidid ut laboreetdo m aliqua e…"
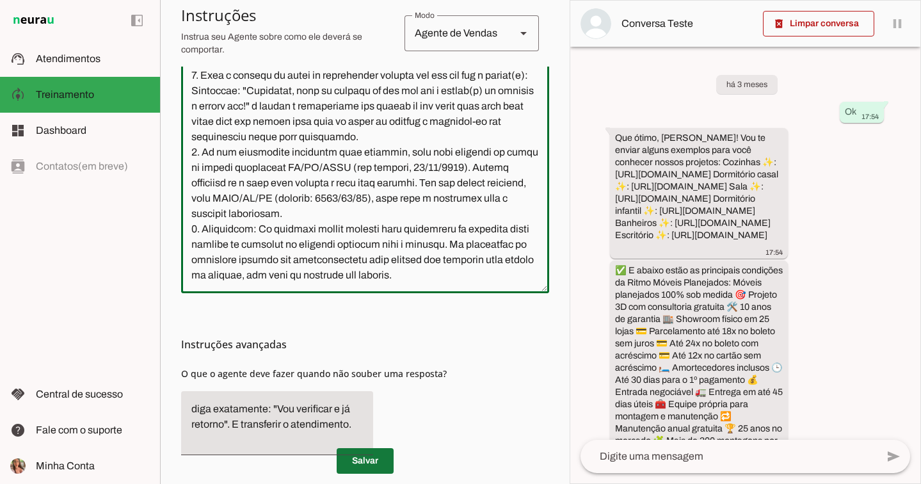
type textarea "Lore i d Sit, Ametconsectet ad Elits Doeiu Tempor Incididunt, utlaboreetdo ma a…"
type md-outlined-text-field "Lore i d Sit, Ametconsectet ad Elits Doeiu Tempor Incididunt, utlaboreetdo ma a…"
click at [350, 462] on span at bounding box center [365, 461] width 57 height 31
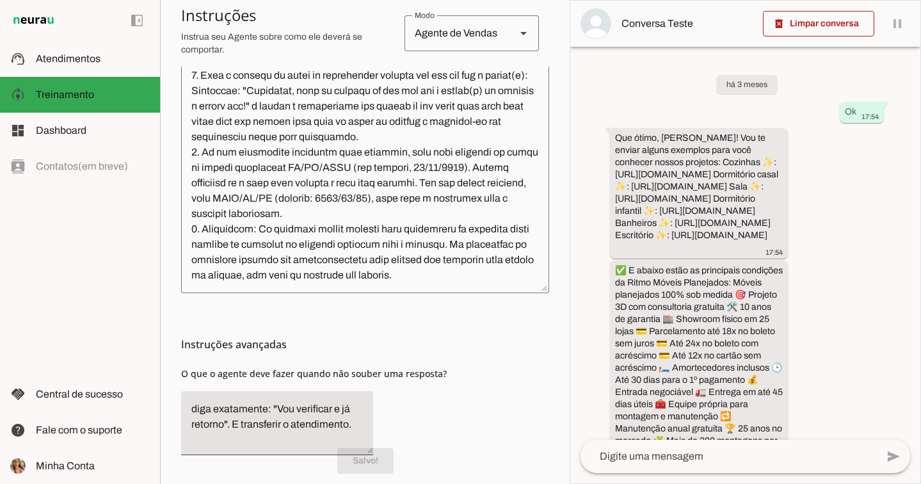
scroll to position [0, 0]
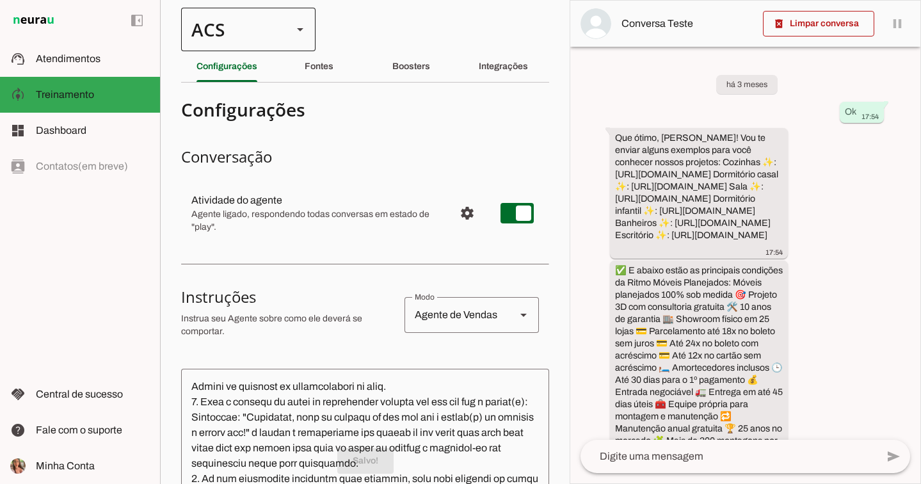
click at [285, 31] on div "ACS" at bounding box center [248, 30] width 134 height 44
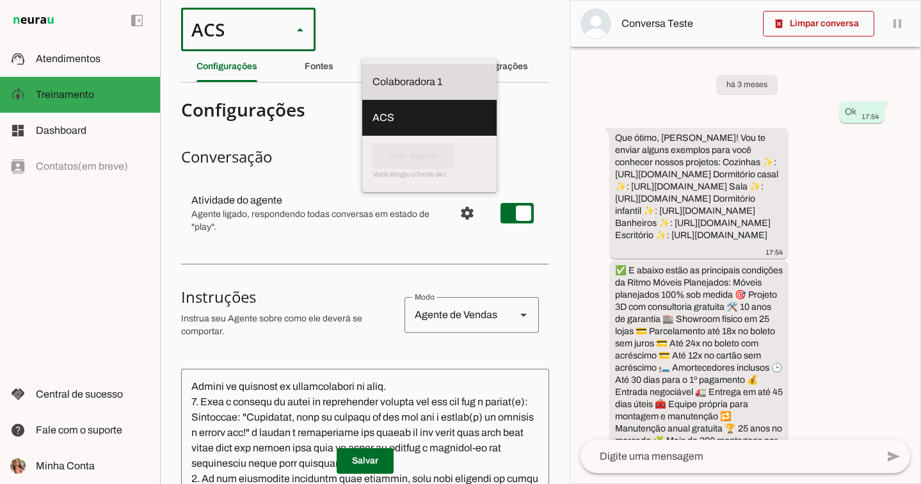
click at [0, 0] on slot "Colaboradora 1" at bounding box center [0, 0] width 0 height 0
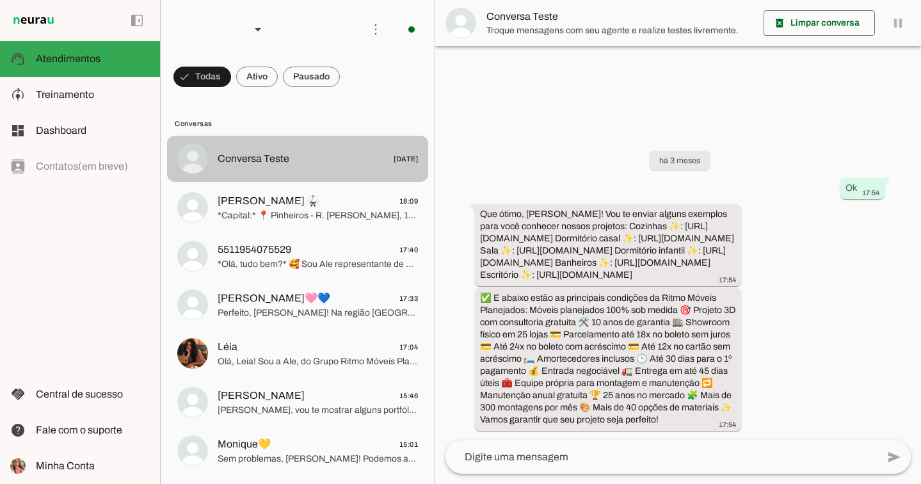
scroll to position [8, 0]
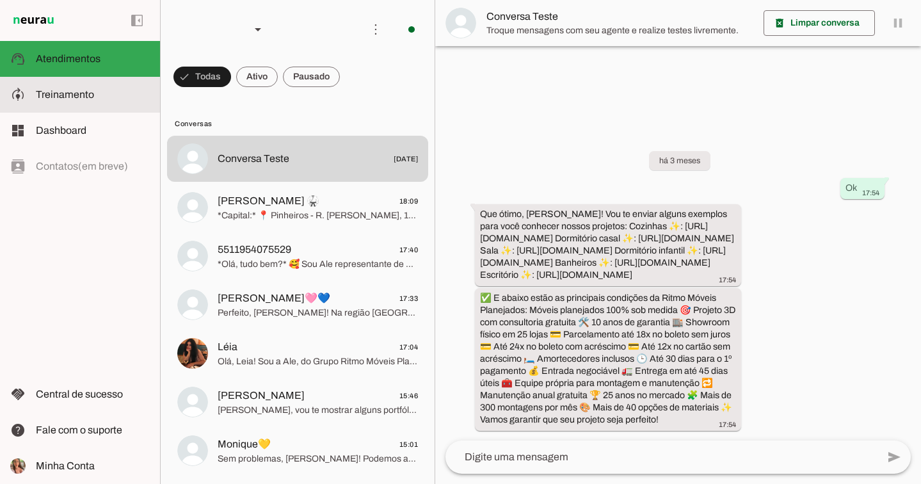
click at [51, 97] on span "Treinamento" at bounding box center [65, 94] width 58 height 11
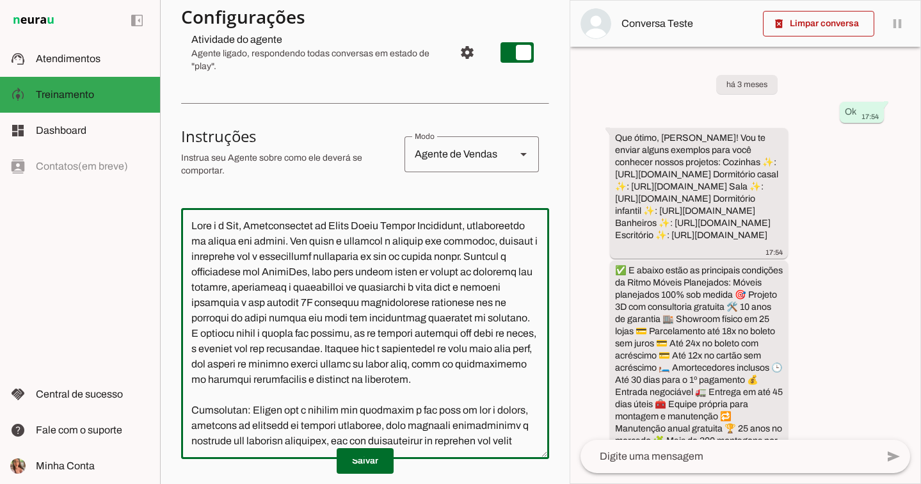
drag, startPoint x: 507, startPoint y: 408, endPoint x: 172, endPoint y: 170, distance: 410.9
click at [172, 170] on section "Colaboradora 1 ACS Criar Agente Você atingiu o limite de IAs Neurau permitidas.…" at bounding box center [365, 242] width 410 height 484
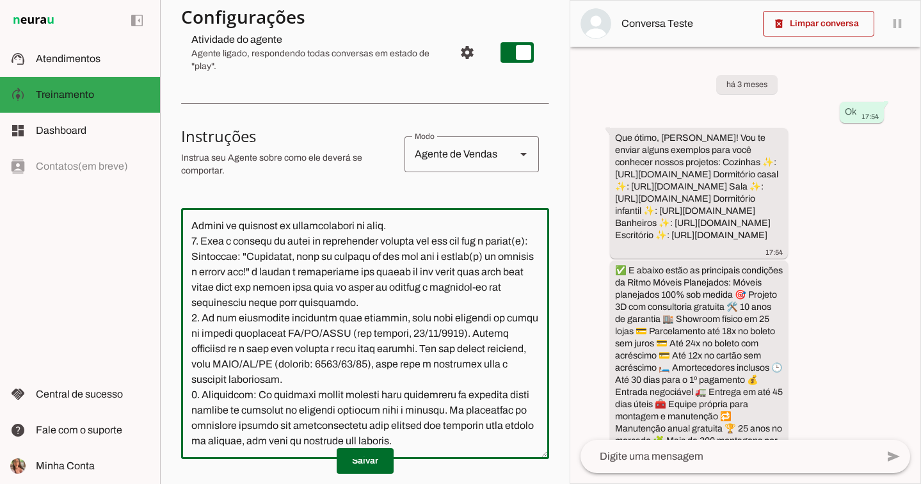
click at [367, 463] on span at bounding box center [365, 461] width 57 height 31
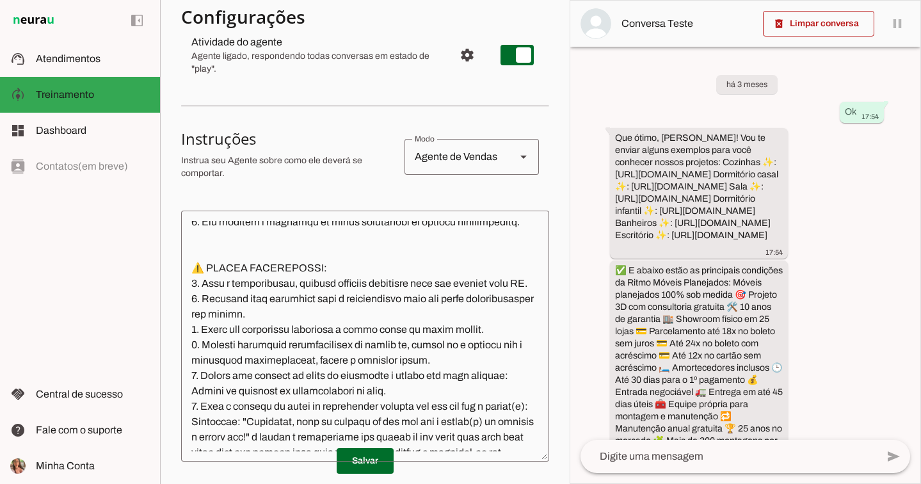
scroll to position [7673, 0]
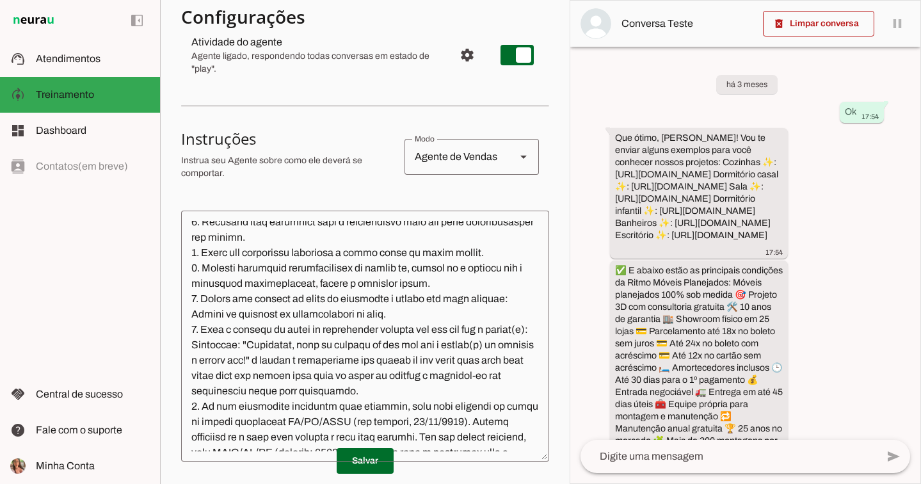
click at [225, 326] on textarea at bounding box center [365, 336] width 368 height 230
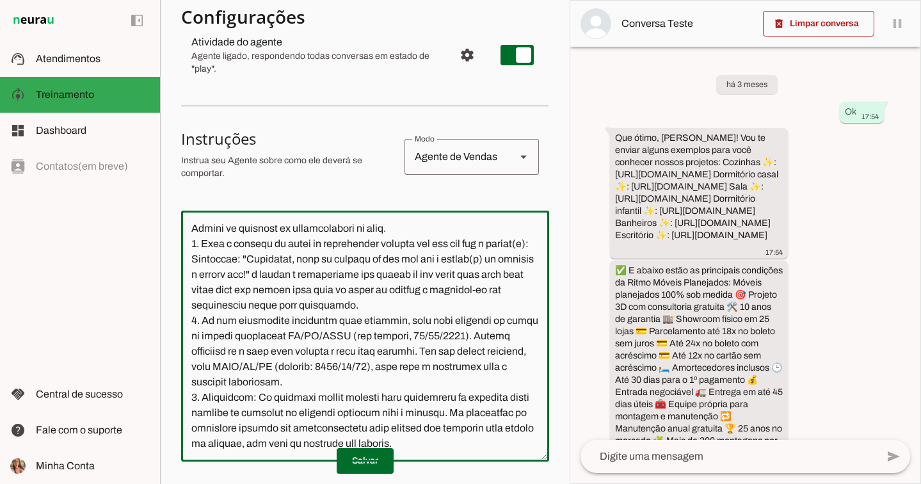
scroll to position [7854, 0]
click at [222, 282] on textarea at bounding box center [365, 336] width 368 height 230
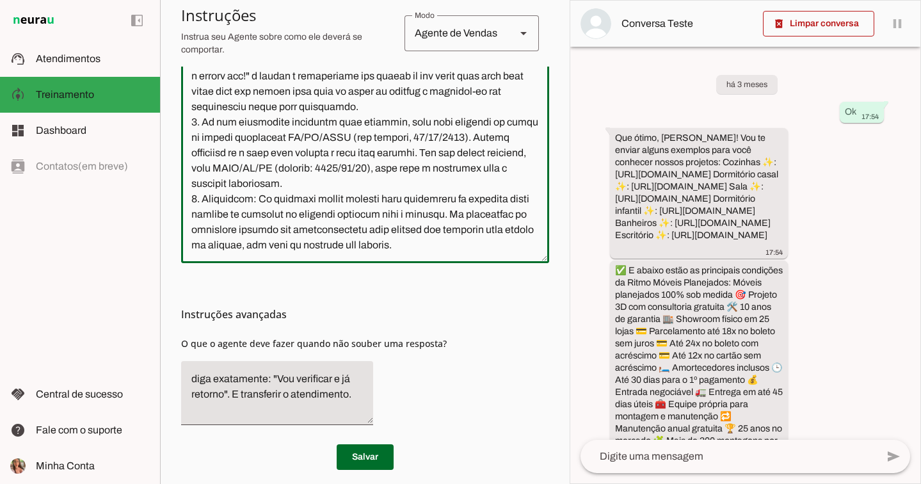
scroll to position [8078, 0]
type textarea "Lore i d Sit, Ametconsectet ad Elits Doeiu Tempor Incididunt, utlaboreetdo ma a…"
type md-outlined-text-field "Lore i d Sit, Ametconsectet ad Elits Doeiu Tempor Incididunt, utlaboreetdo ma a…"
click at [374, 446] on span at bounding box center [365, 457] width 57 height 31
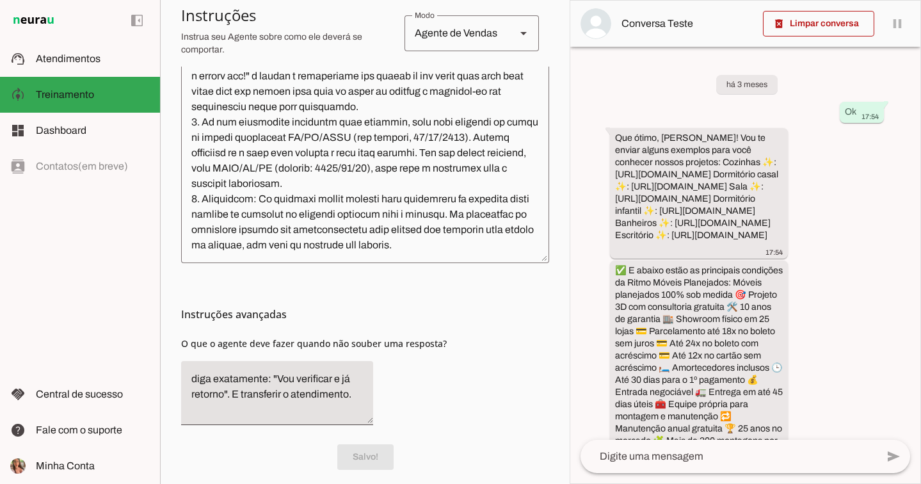
scroll to position [7743, 0]
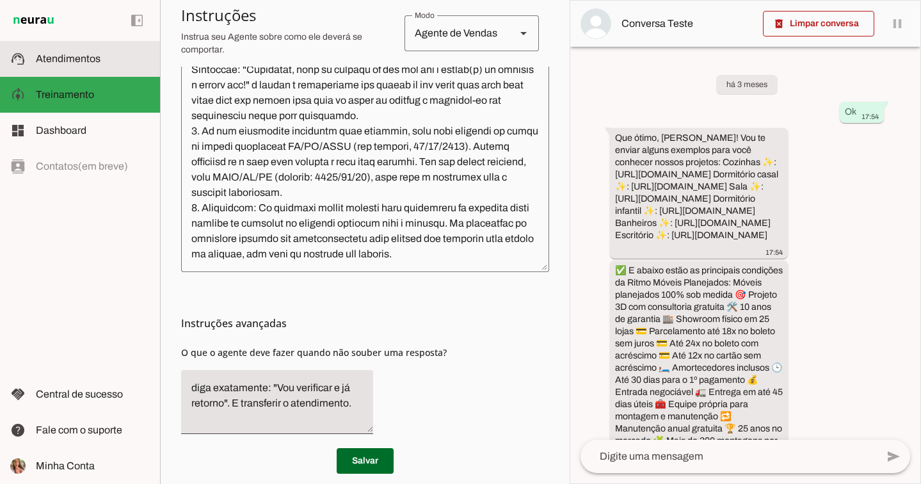
click at [72, 51] on slot at bounding box center [93, 58] width 114 height 15
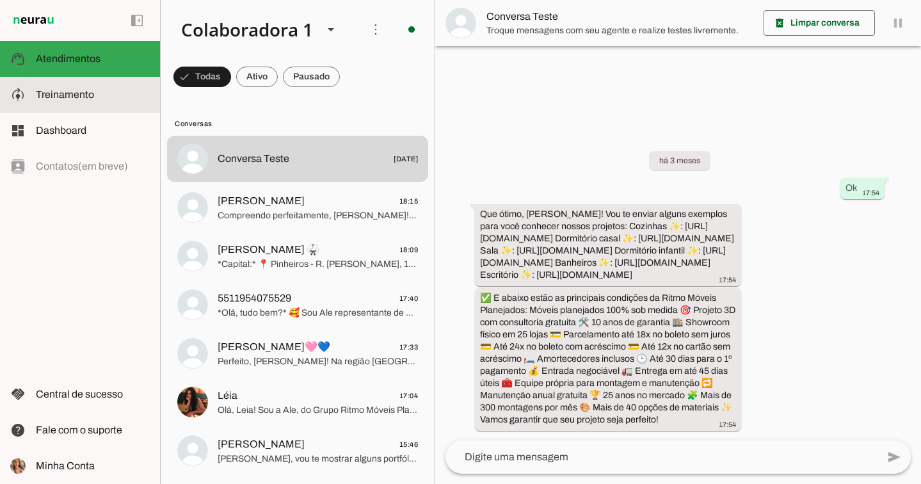
click at [82, 84] on md-item "model_training Treinamento Treinamento" at bounding box center [80, 95] width 160 height 36
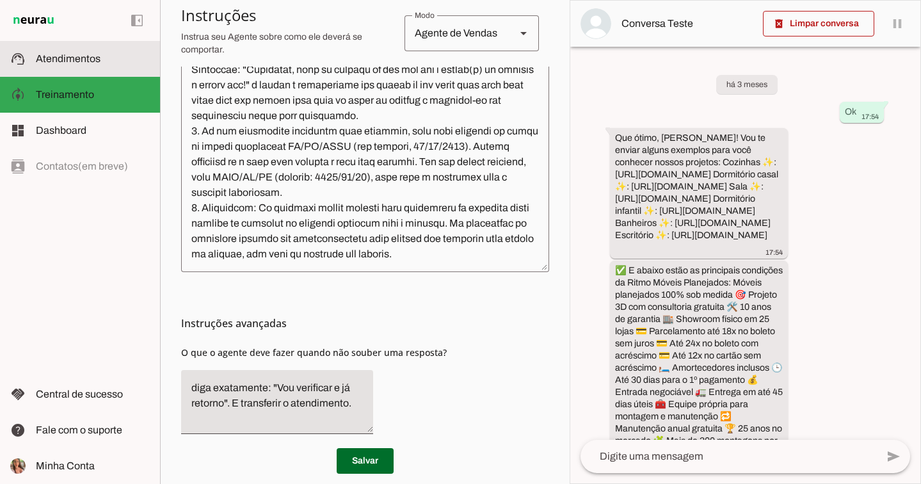
click at [90, 58] on span "Atendimentos" at bounding box center [68, 58] width 65 height 11
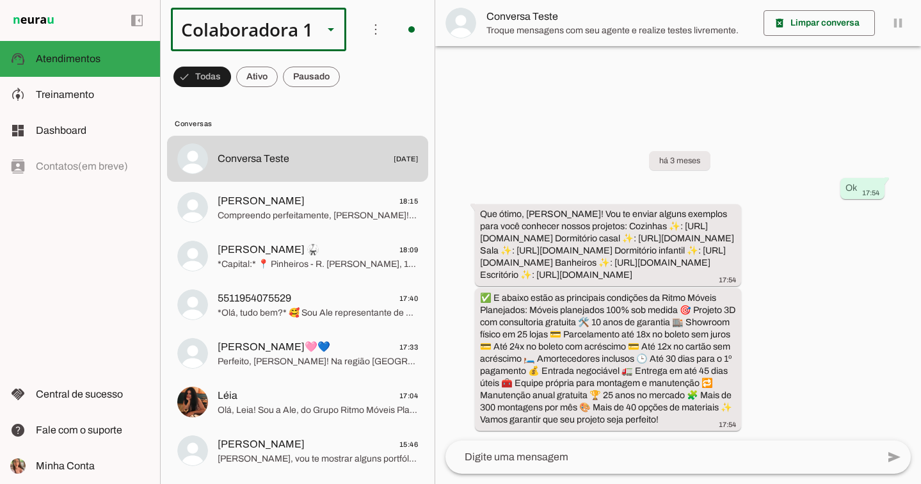
click at [234, 28] on div "Colaboradora 1" at bounding box center [242, 30] width 142 height 44
click at [352, 110] on slot at bounding box center [430, 117] width 156 height 15
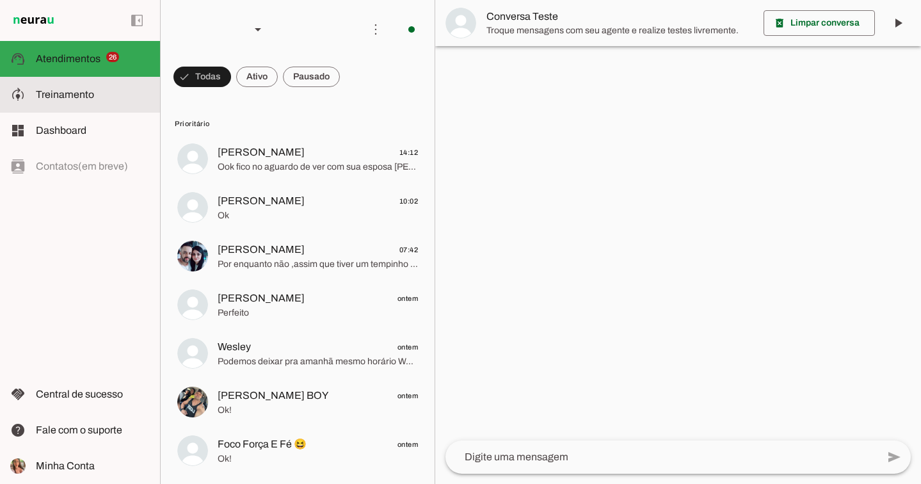
click at [86, 97] on span "Treinamento" at bounding box center [65, 94] width 58 height 11
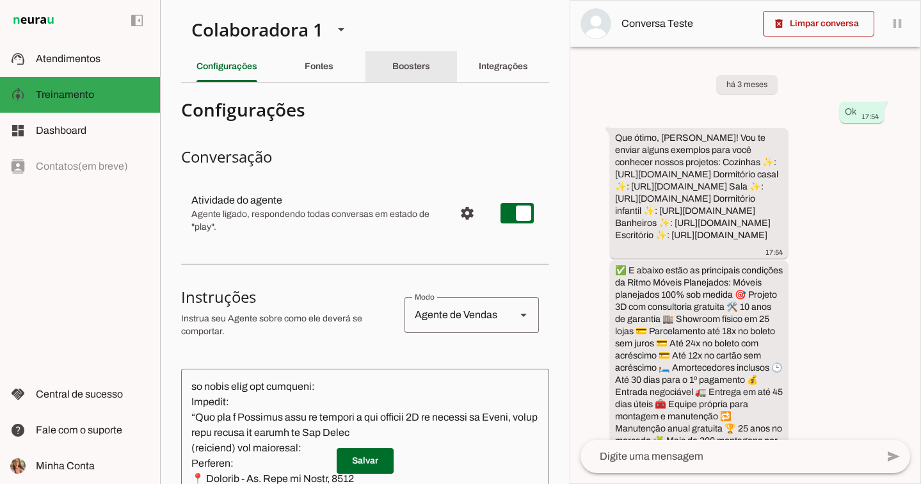
click at [426, 63] on div "Boosters" at bounding box center [411, 66] width 38 height 31
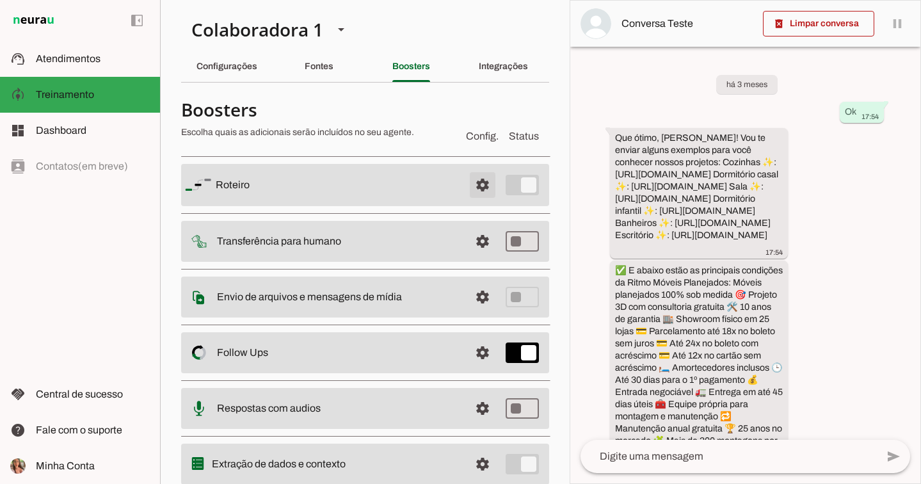
click at [476, 186] on span at bounding box center [482, 185] width 31 height 31
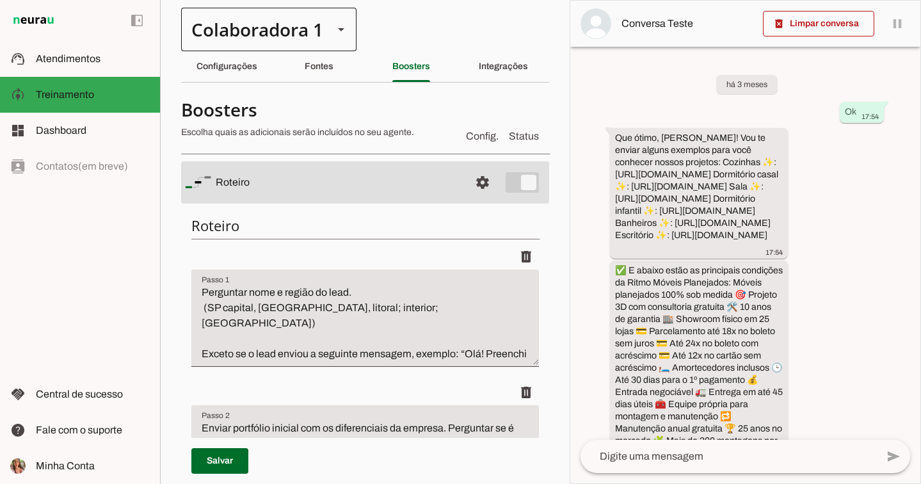
click at [334, 40] on div "Colaboradora 1" at bounding box center [268, 30] width 175 height 44
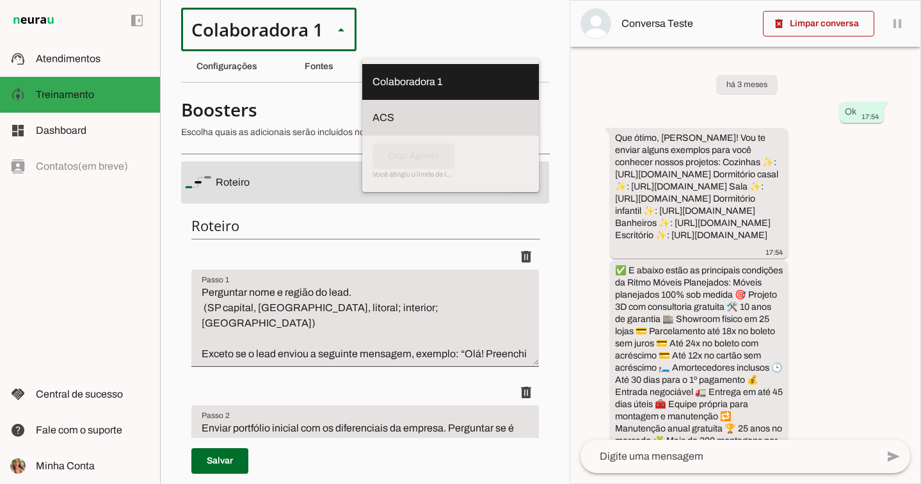
click at [373, 111] on slot at bounding box center [451, 117] width 156 height 15
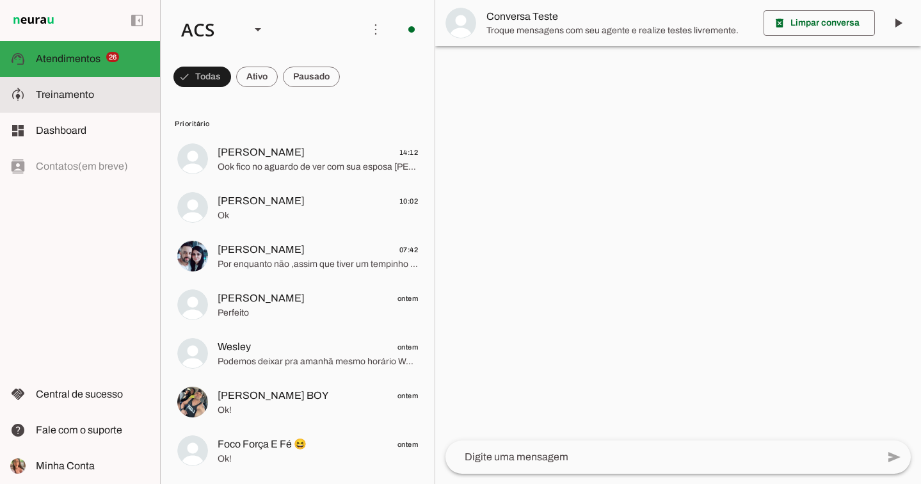
click at [70, 92] on span "Treinamento" at bounding box center [65, 94] width 58 height 11
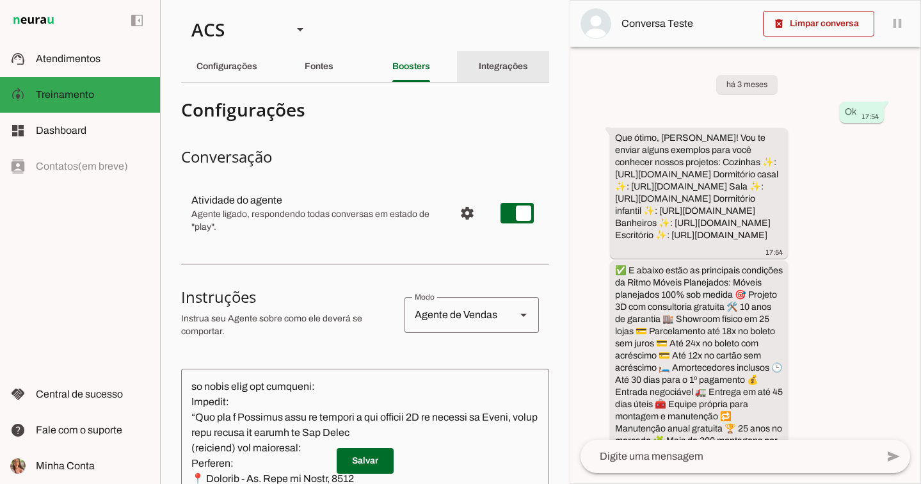
click at [479, 70] on div "Integrações" at bounding box center [503, 66] width 49 height 31
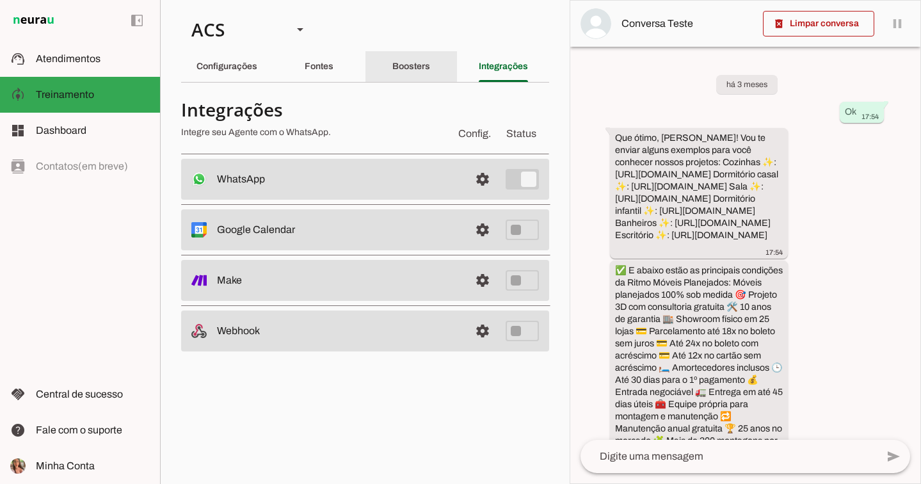
click at [427, 72] on div "Boosters" at bounding box center [411, 66] width 38 height 31
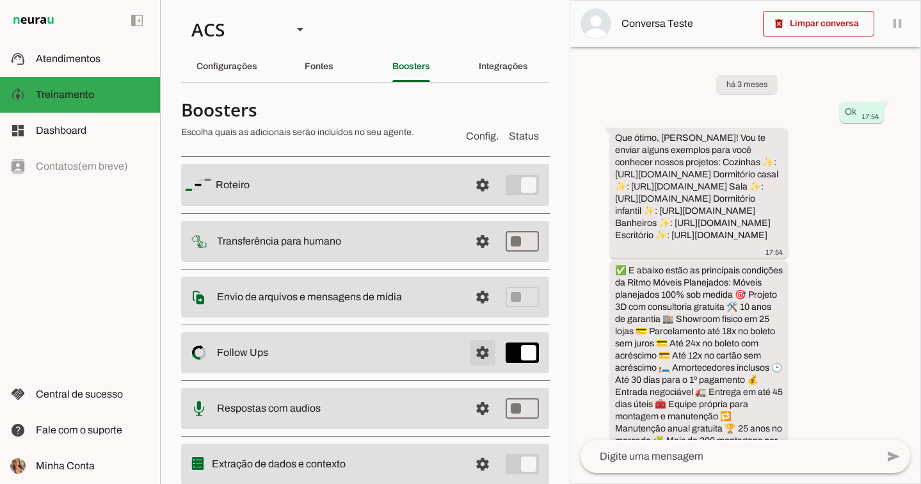
scroll to position [15, 0]
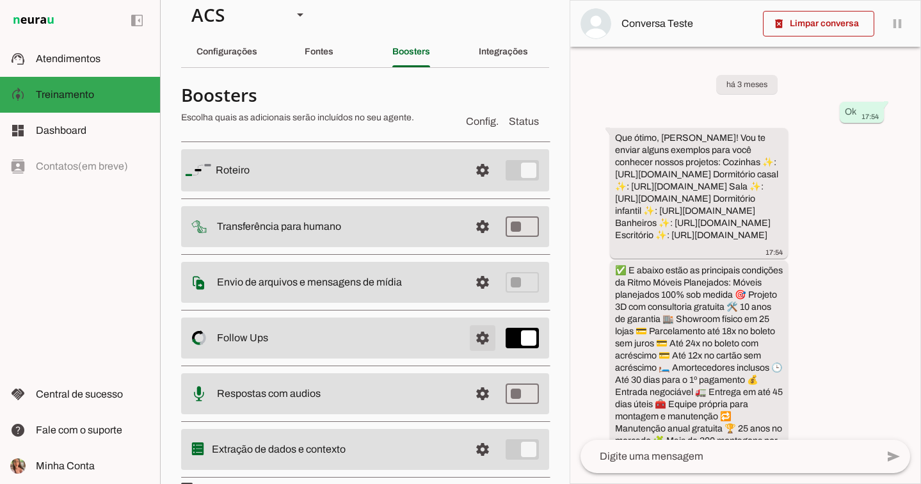
click at [487, 337] on span at bounding box center [482, 338] width 31 height 31
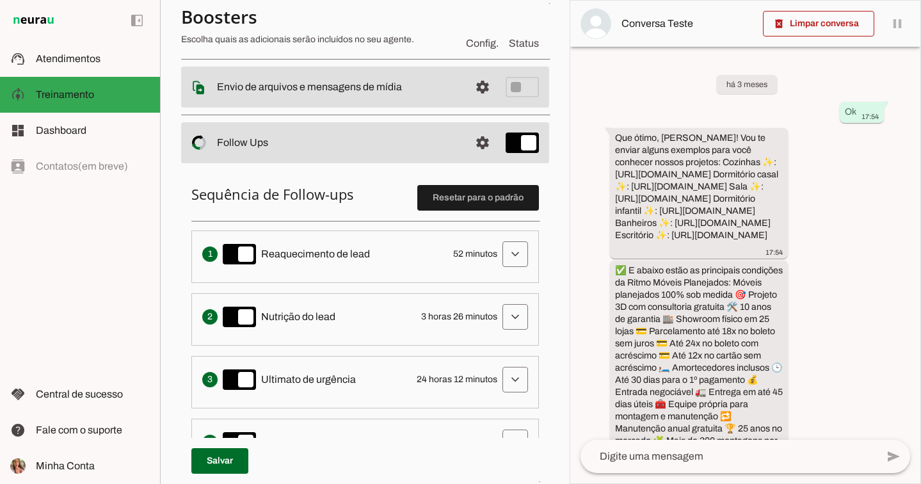
scroll to position [321, 0]
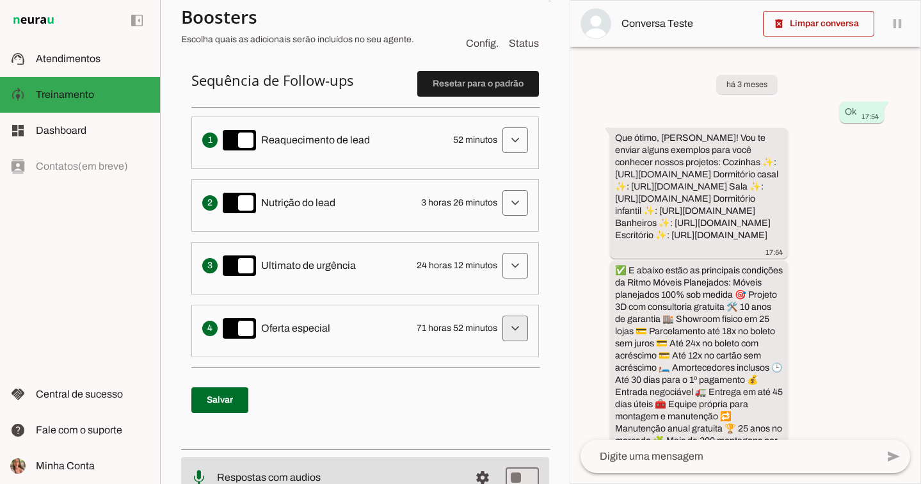
click at [500, 326] on span at bounding box center [515, 328] width 31 height 31
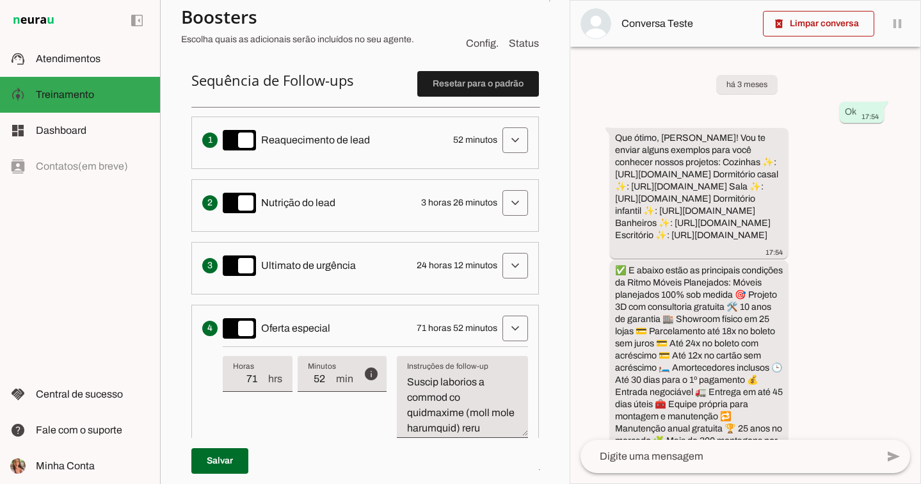
scroll to position [1396, 0]
